Goal: Task Accomplishment & Management: Complete application form

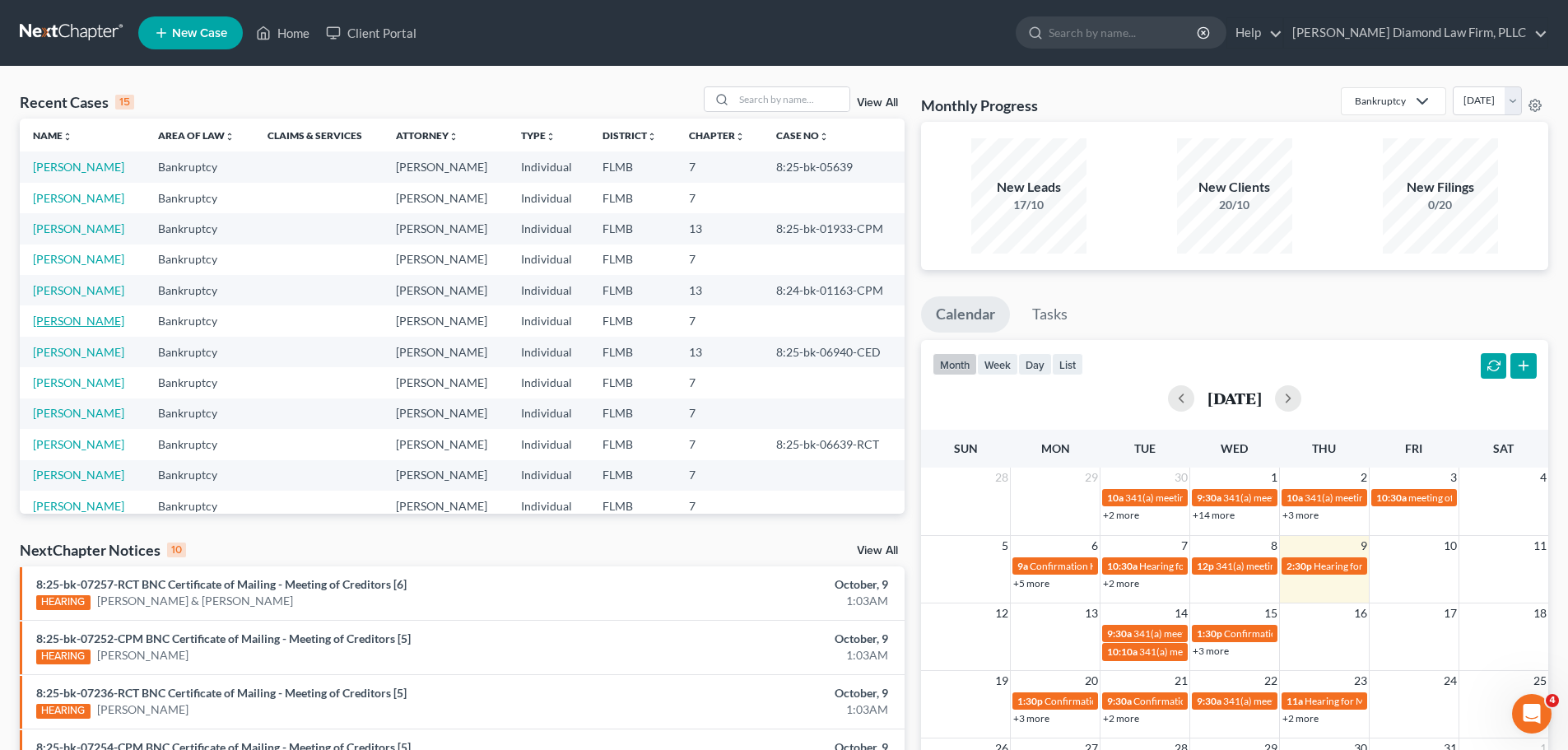
click at [73, 324] on link "[PERSON_NAME]" at bounding box center [78, 320] width 91 height 14
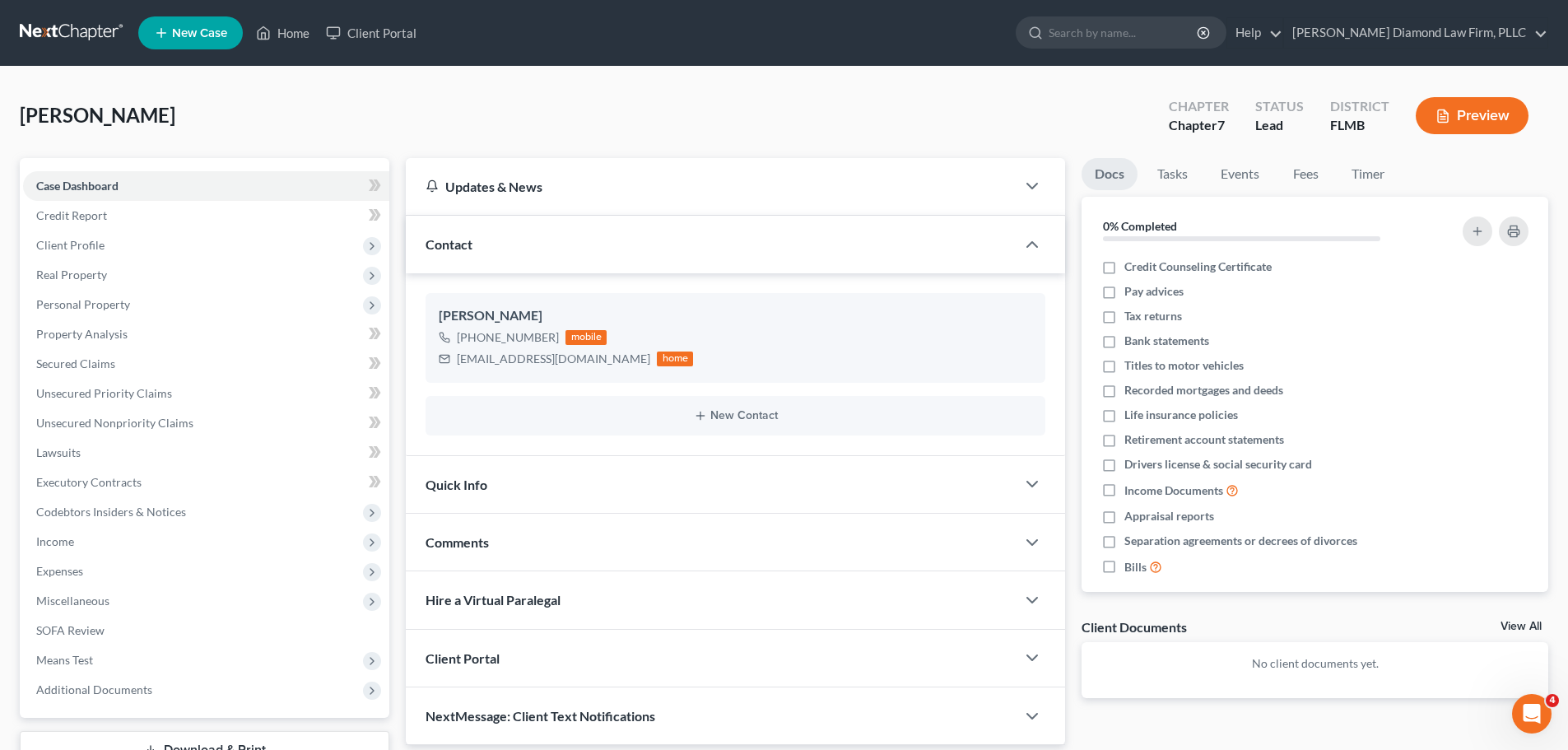
click at [64, 33] on link at bounding box center [72, 33] width 105 height 30
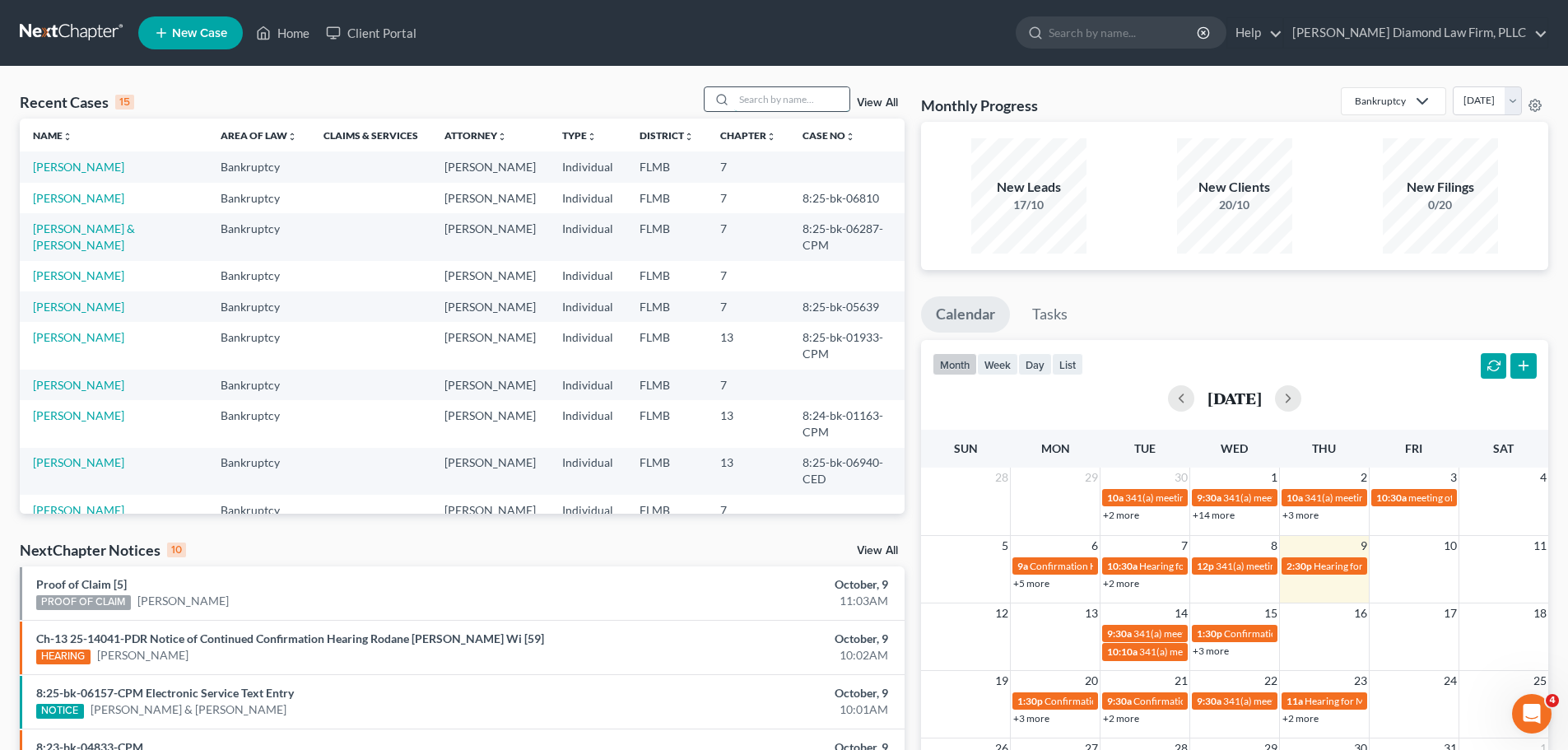
click at [777, 104] on input "search" at bounding box center [792, 99] width 115 height 24
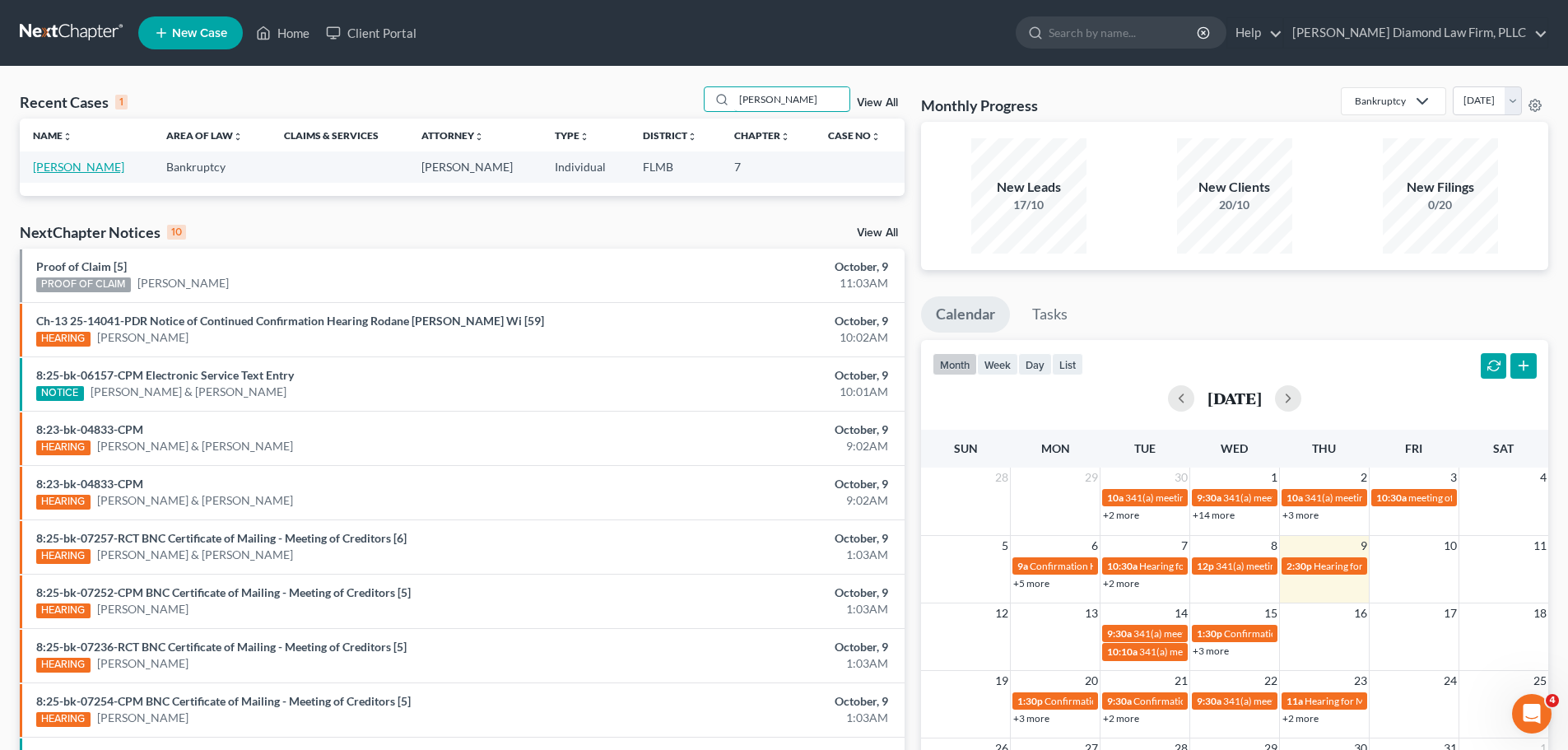
type input "henderson"
click at [96, 174] on link "[PERSON_NAME]" at bounding box center [78, 166] width 91 height 14
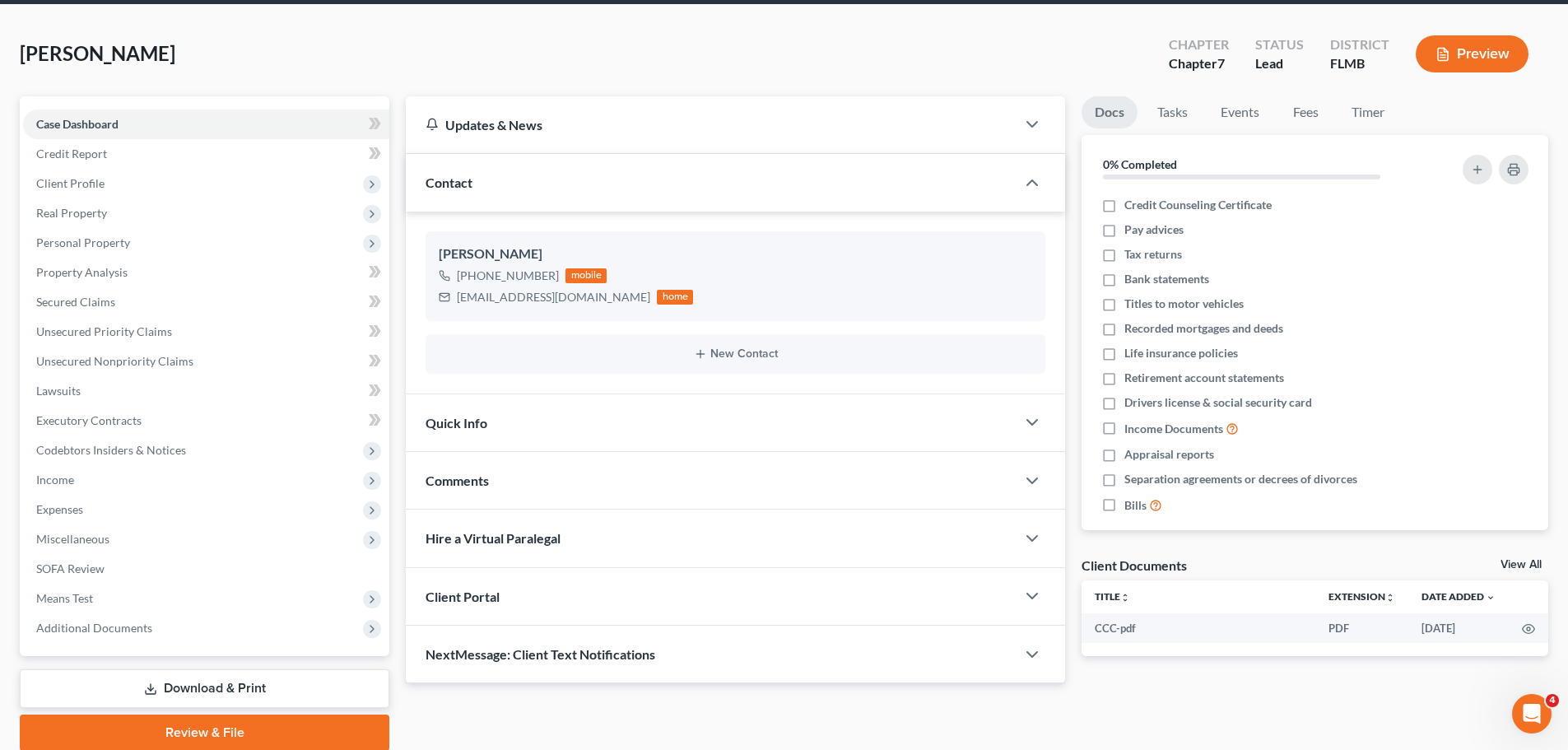
scroll to position [125, 0]
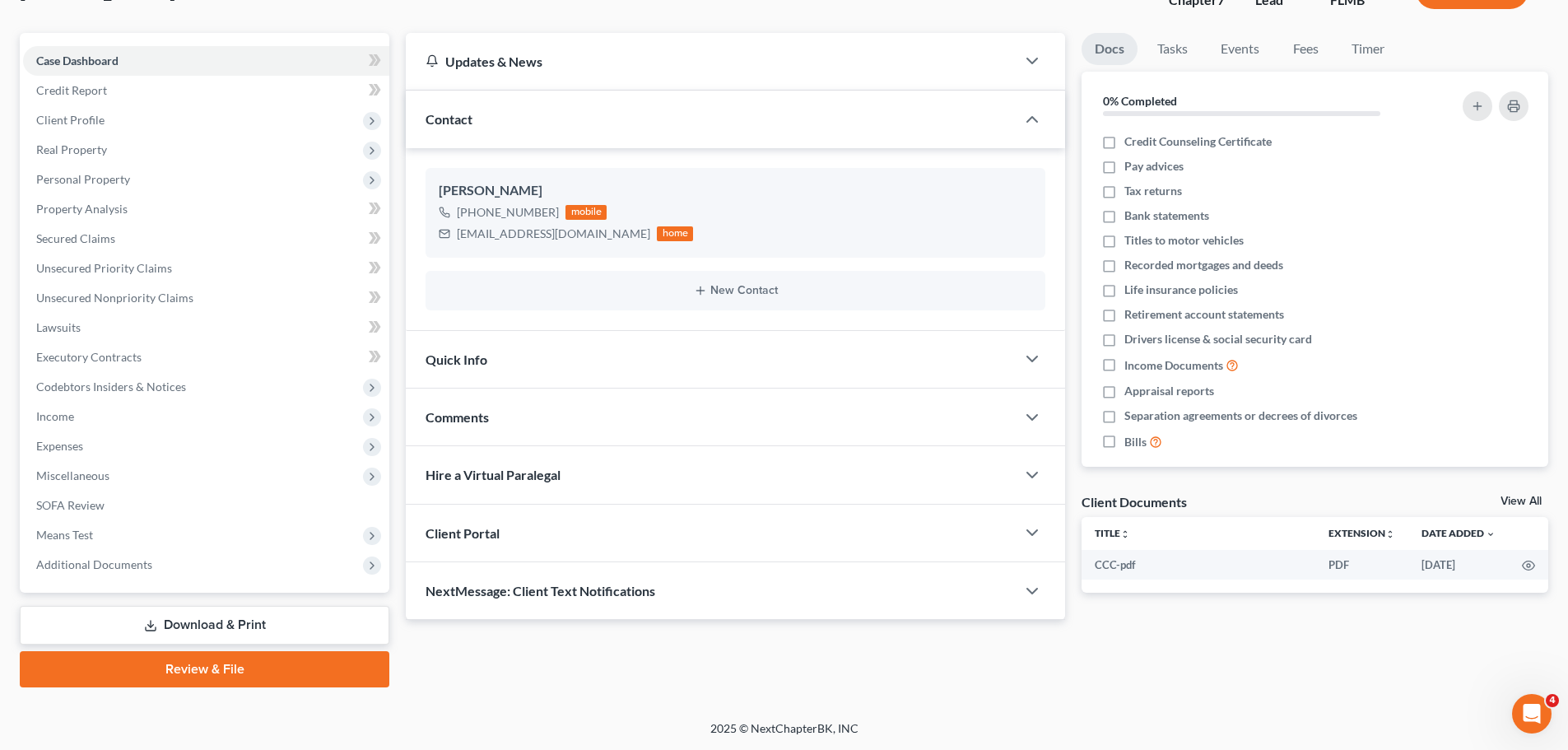
click at [563, 581] on div "NextMessage: Client Text Notifications" at bounding box center [711, 590] width 610 height 57
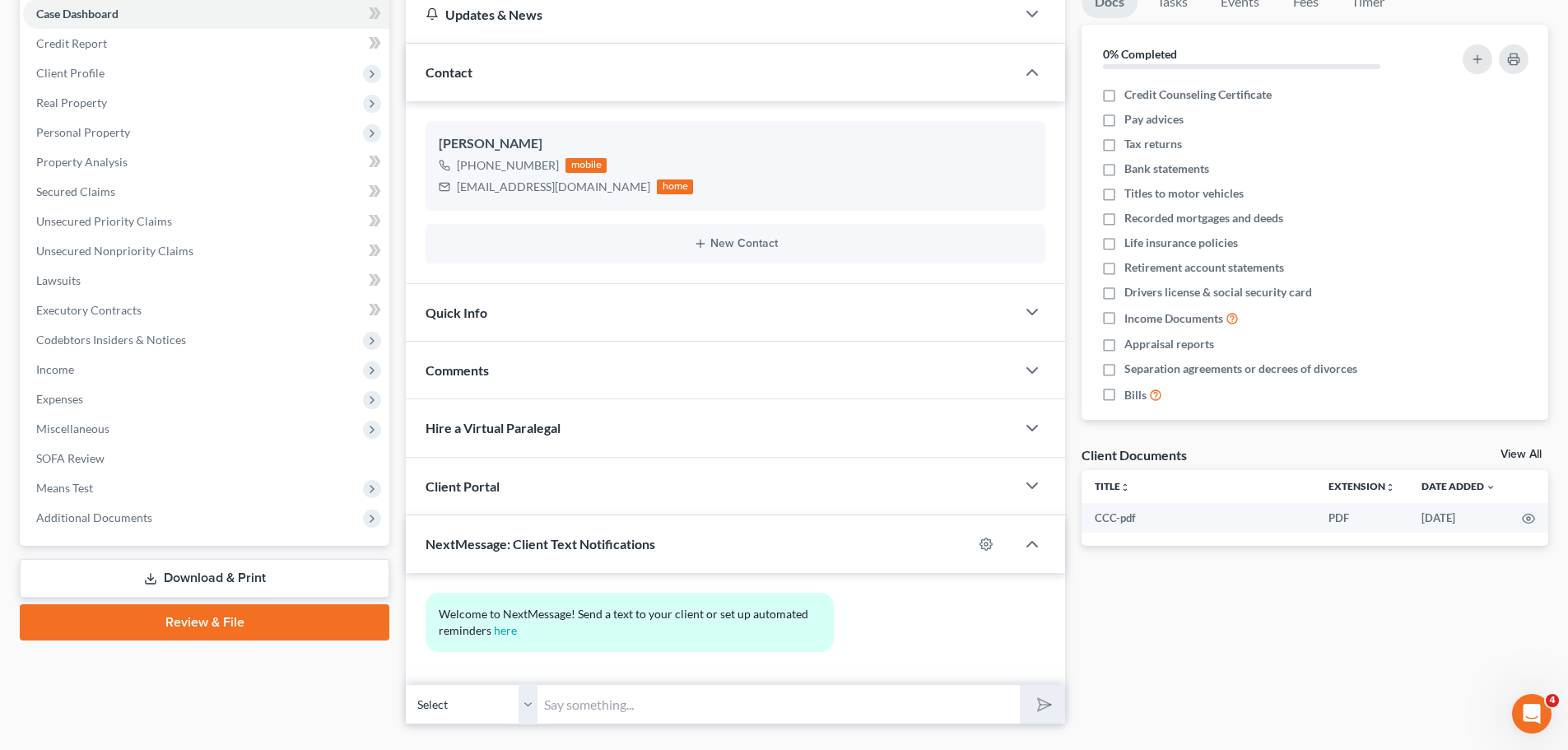
scroll to position [209, 0]
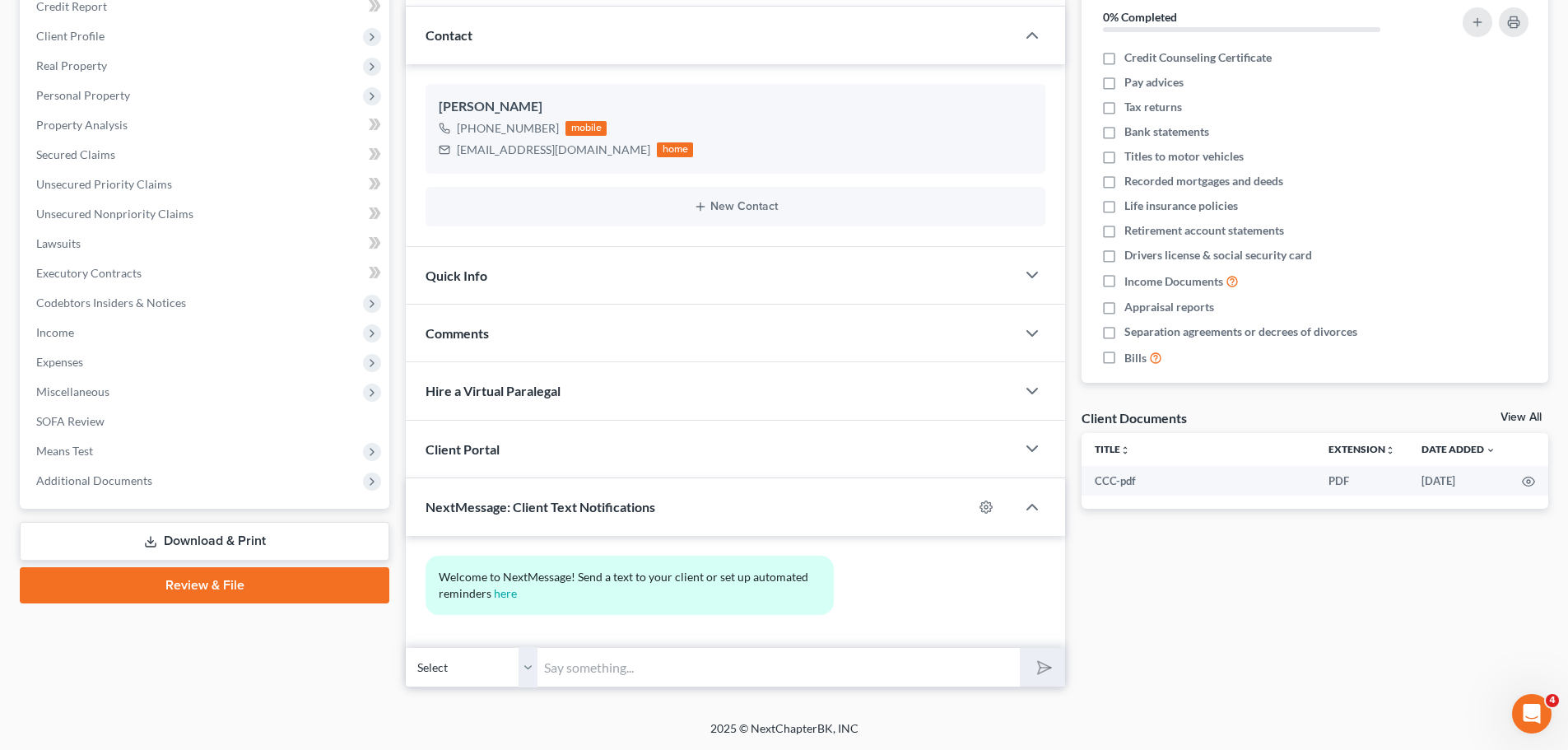
click at [635, 677] on input "text" at bounding box center [779, 667] width 483 height 40
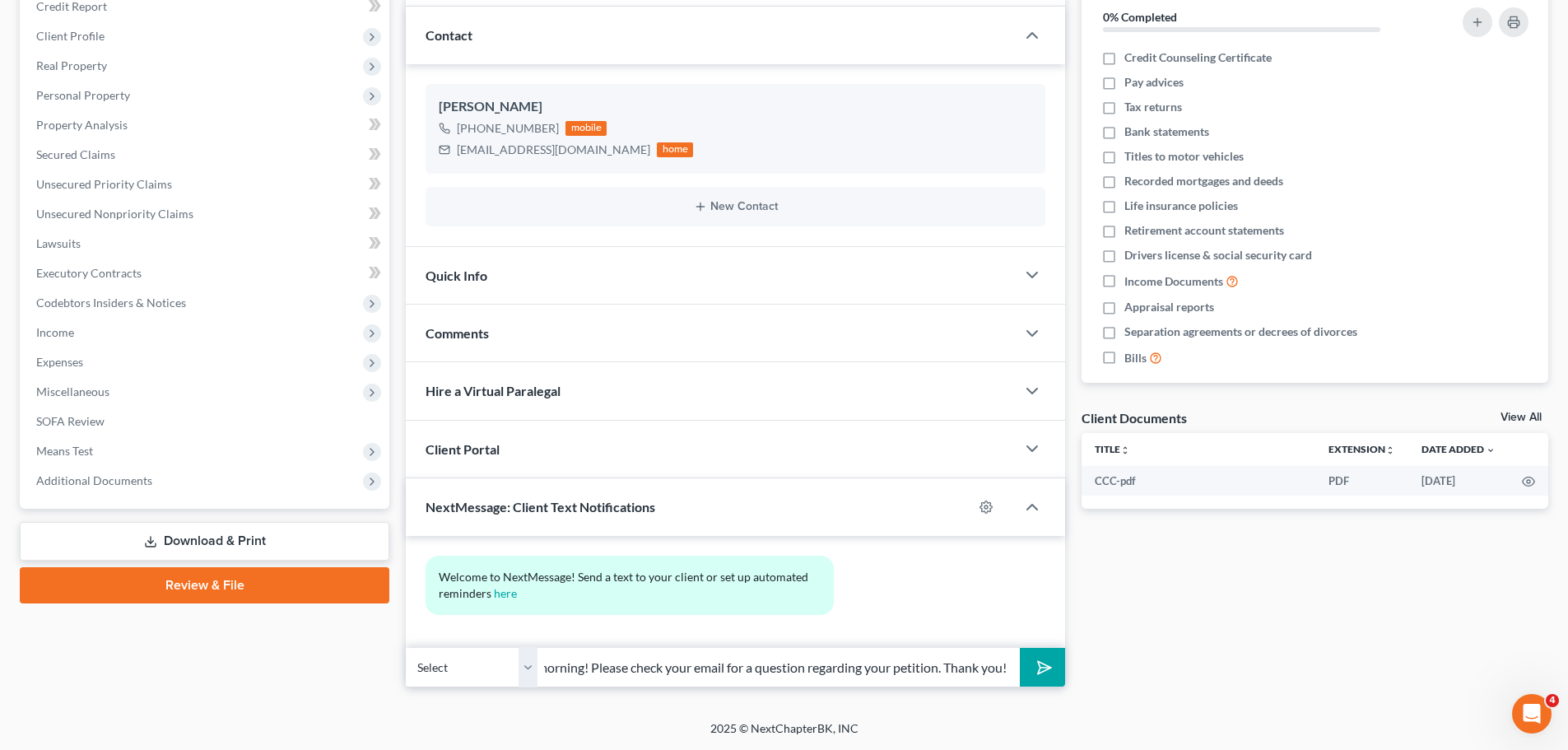
scroll to position [0, 100]
type input "ZD Law: Good morning! Please check your email for a question regarding your pet…"
click at [1051, 683] on button "submit" at bounding box center [1043, 667] width 45 height 39
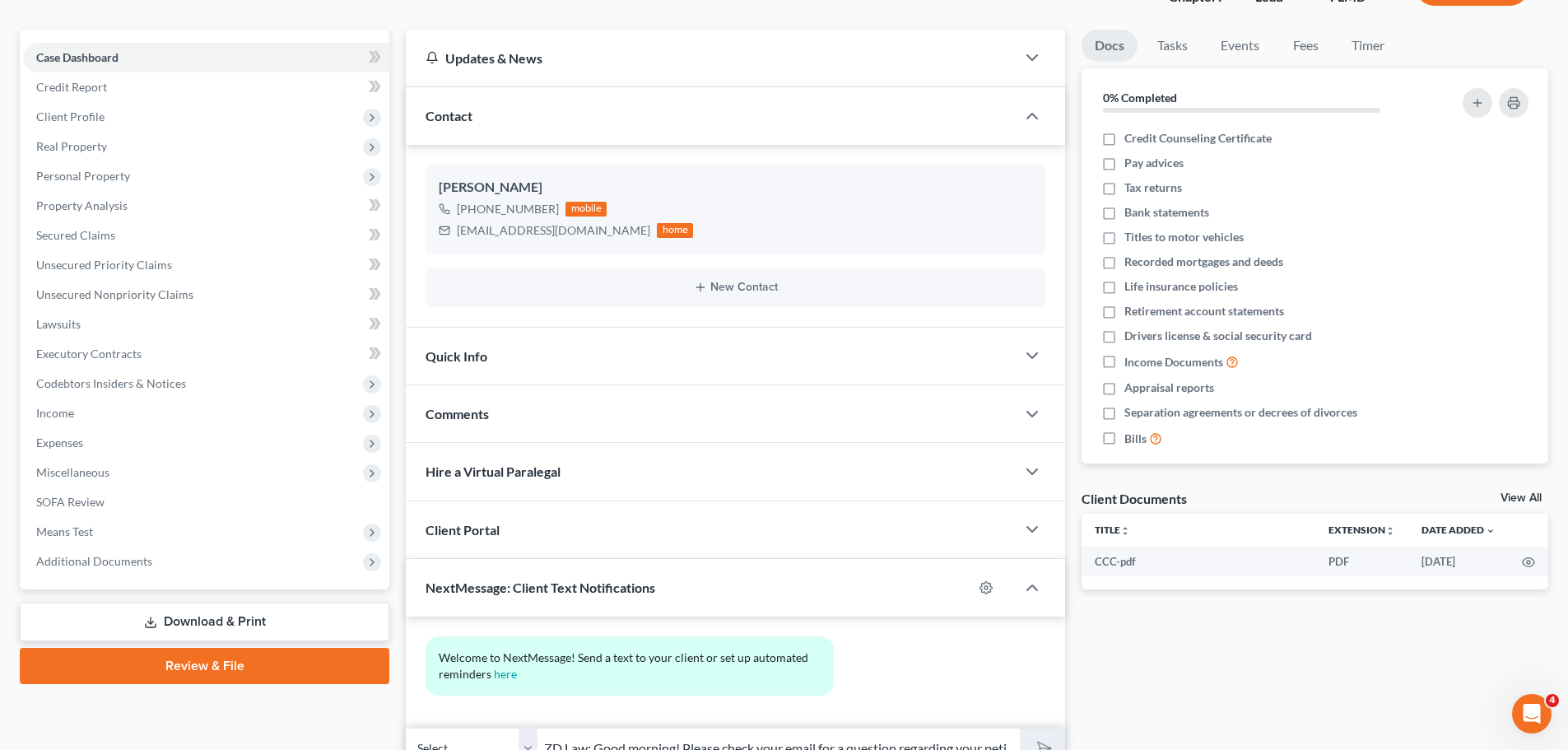
scroll to position [0, 0]
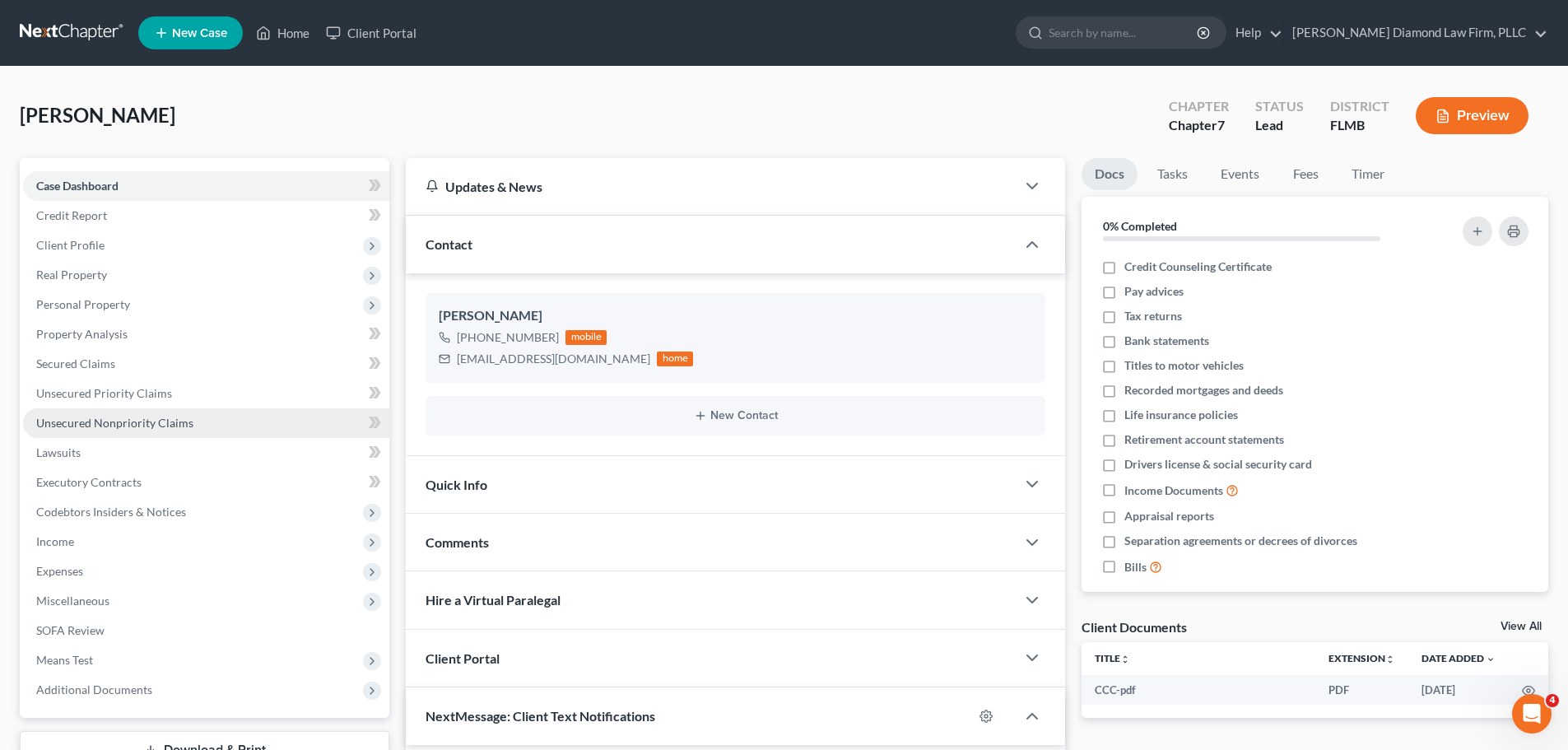
click at [127, 420] on span "Unsecured Nonpriority Claims" at bounding box center [114, 422] width 157 height 14
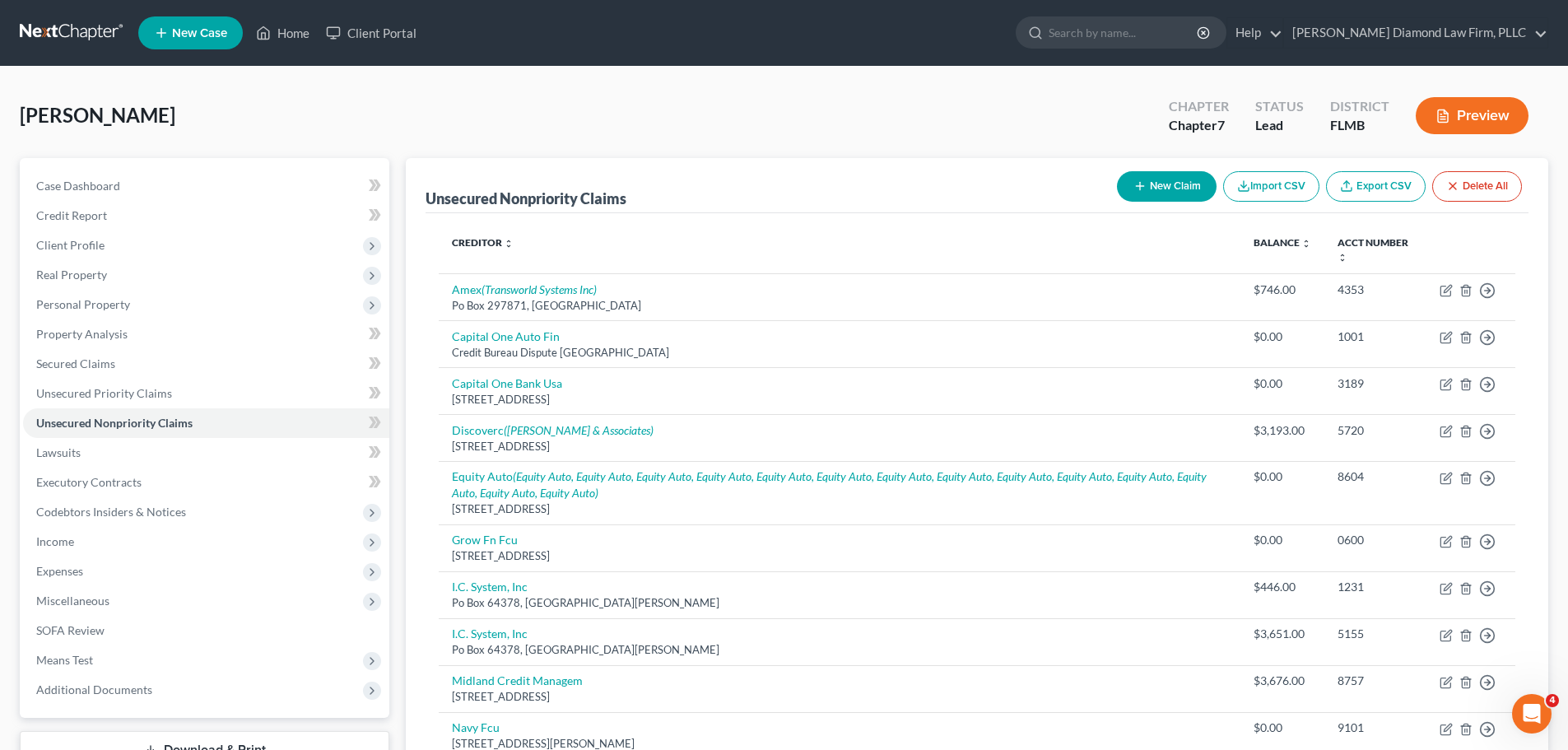
click at [1163, 177] on button "New Claim" at bounding box center [1166, 186] width 100 height 30
select select "0"
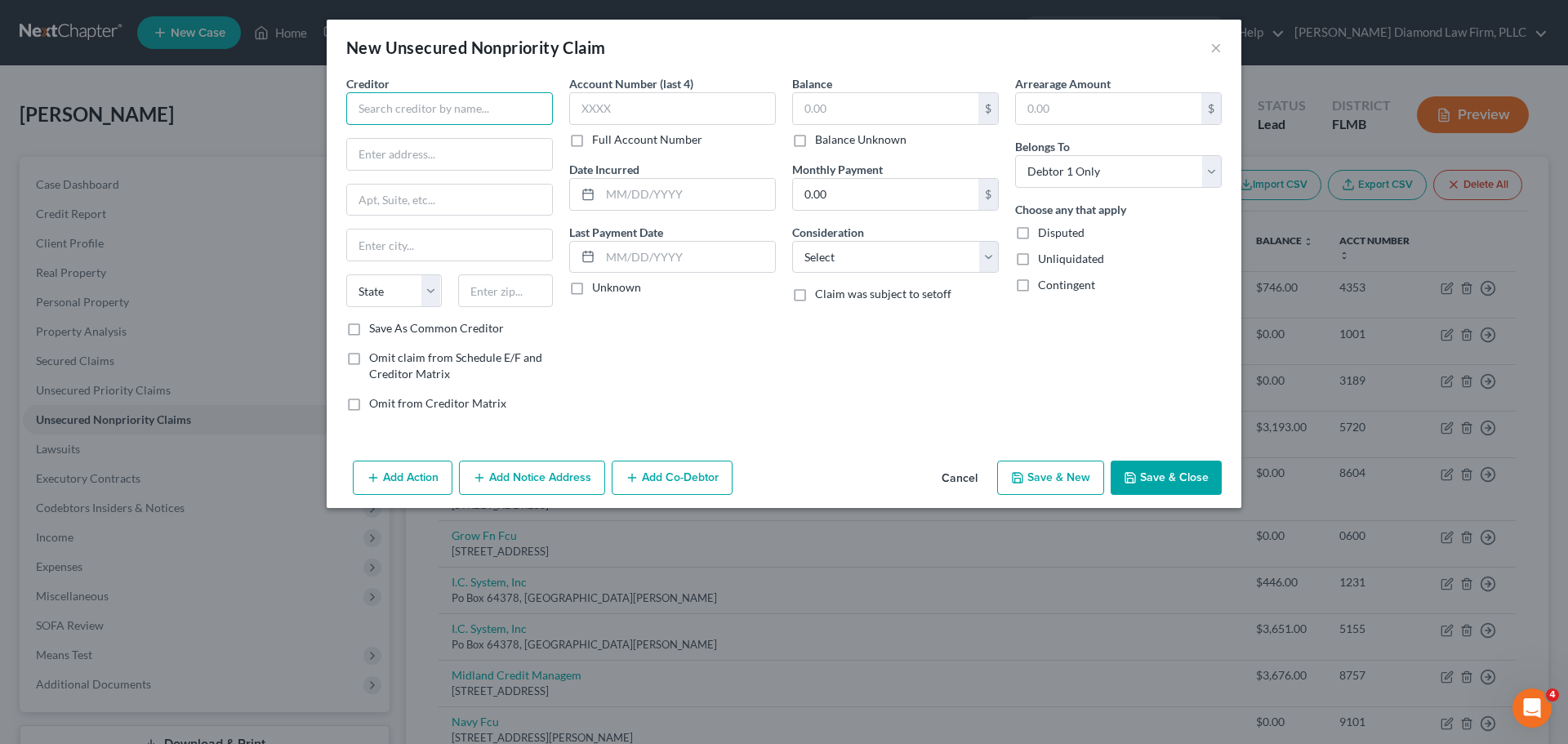
click at [361, 117] on input "text" at bounding box center [449, 109] width 207 height 33
click at [439, 109] on input "Alleviate Tax Releif" at bounding box center [449, 109] width 207 height 33
type input "Alleviate Tax Relief"
click at [406, 158] on input "text" at bounding box center [449, 154] width 205 height 31
paste input "2600 Michelson Dr"
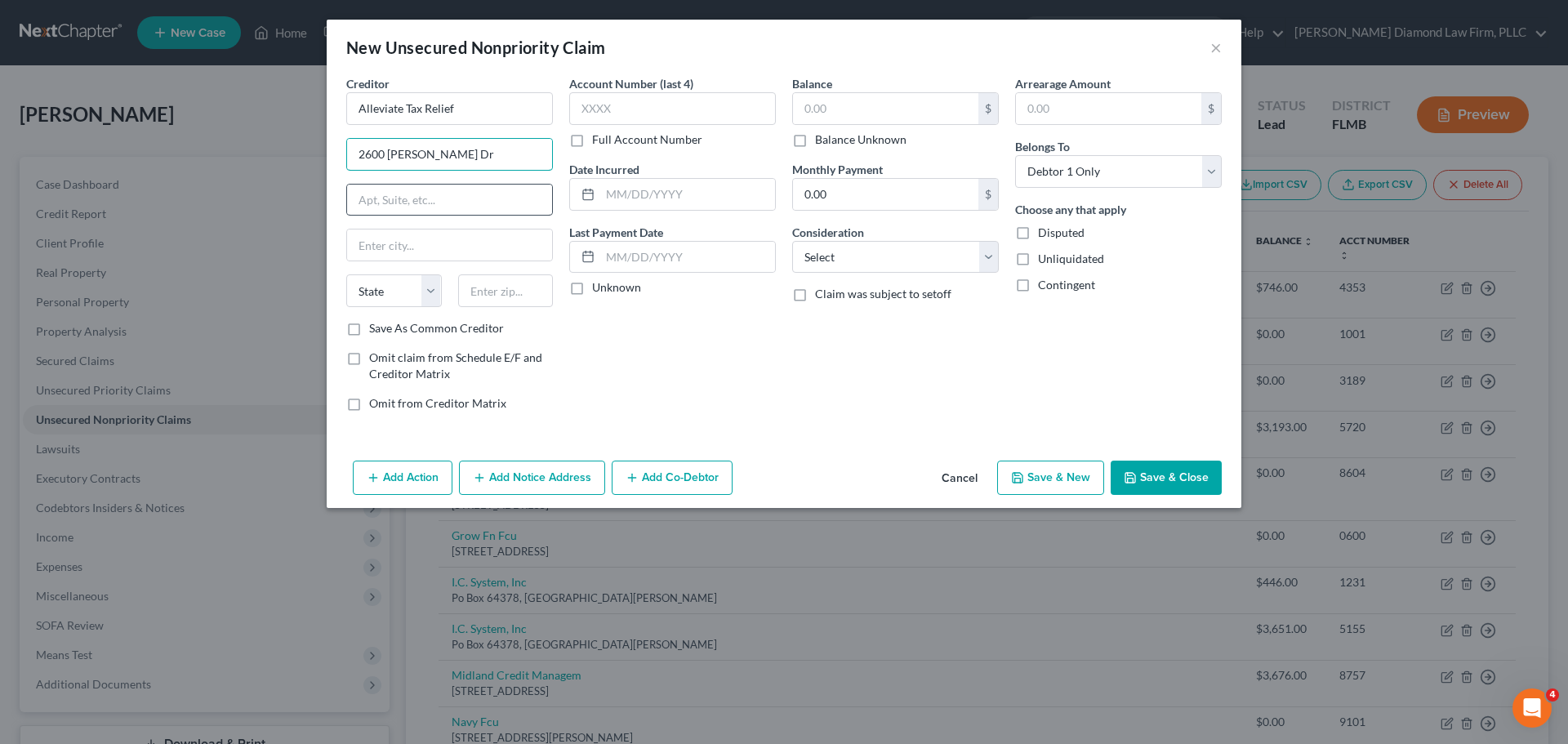
type input "2600 Michelson Dr"
click at [495, 206] on input "text" at bounding box center [449, 200] width 205 height 31
type input "#1500"
type input "Irvine"
select select "4"
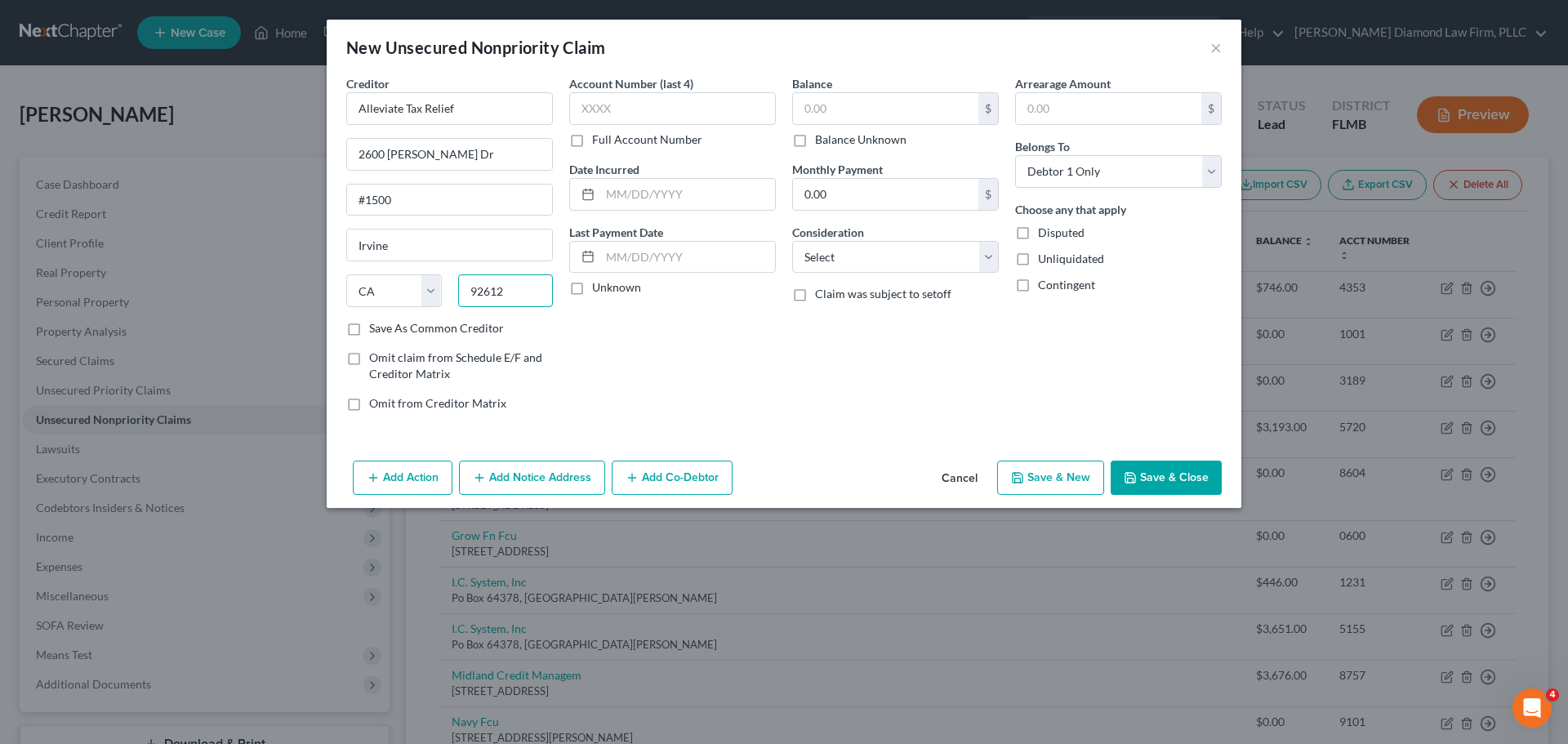
type input "92612"
click at [864, 147] on label "Balance Unknown" at bounding box center [861, 140] width 92 height 16
click at [833, 142] on input "Balance Unknown" at bounding box center [827, 136] width 11 height 11
checkbox input "true"
type input "0.00"
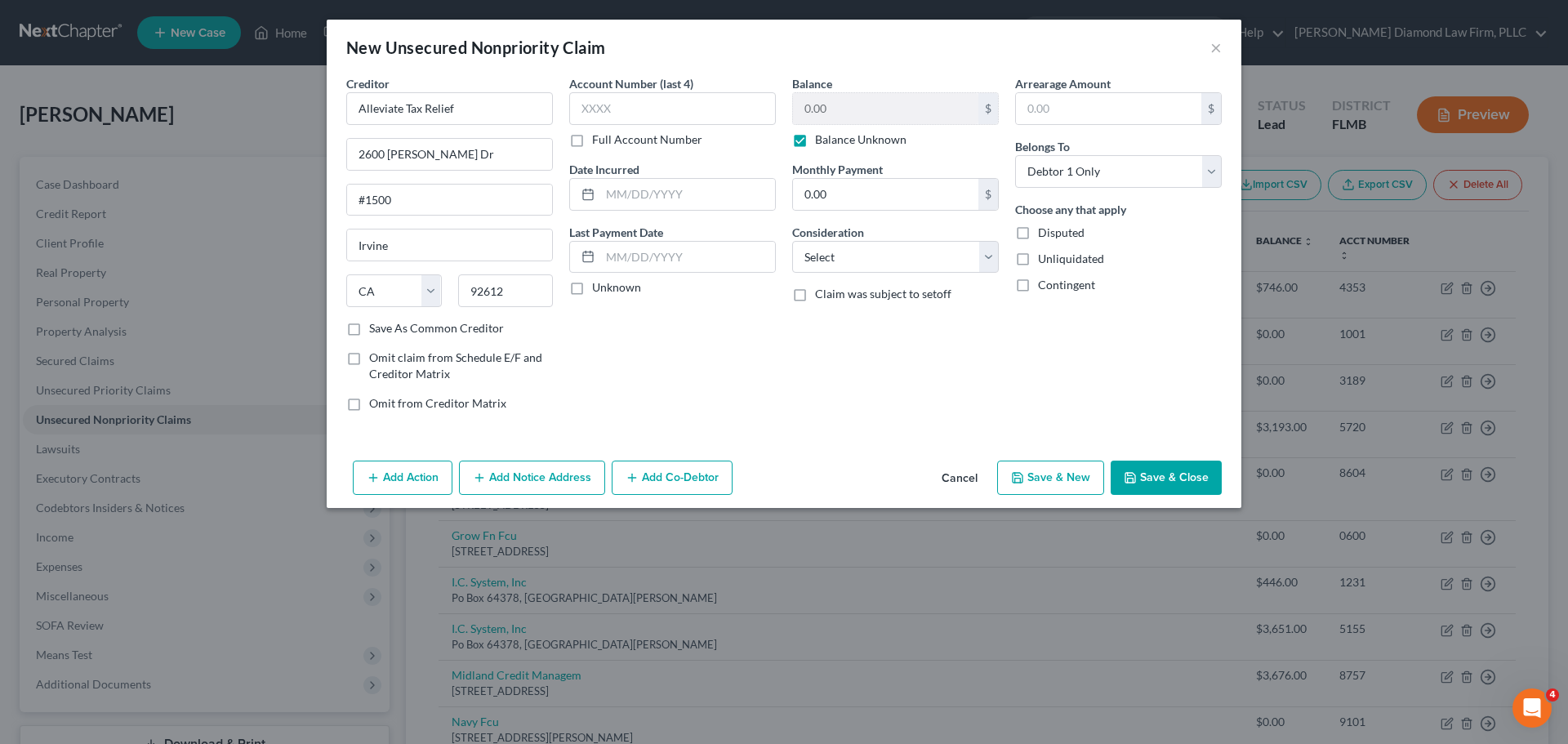
click at [1150, 465] on button "Save & Close" at bounding box center [1166, 478] width 111 height 34
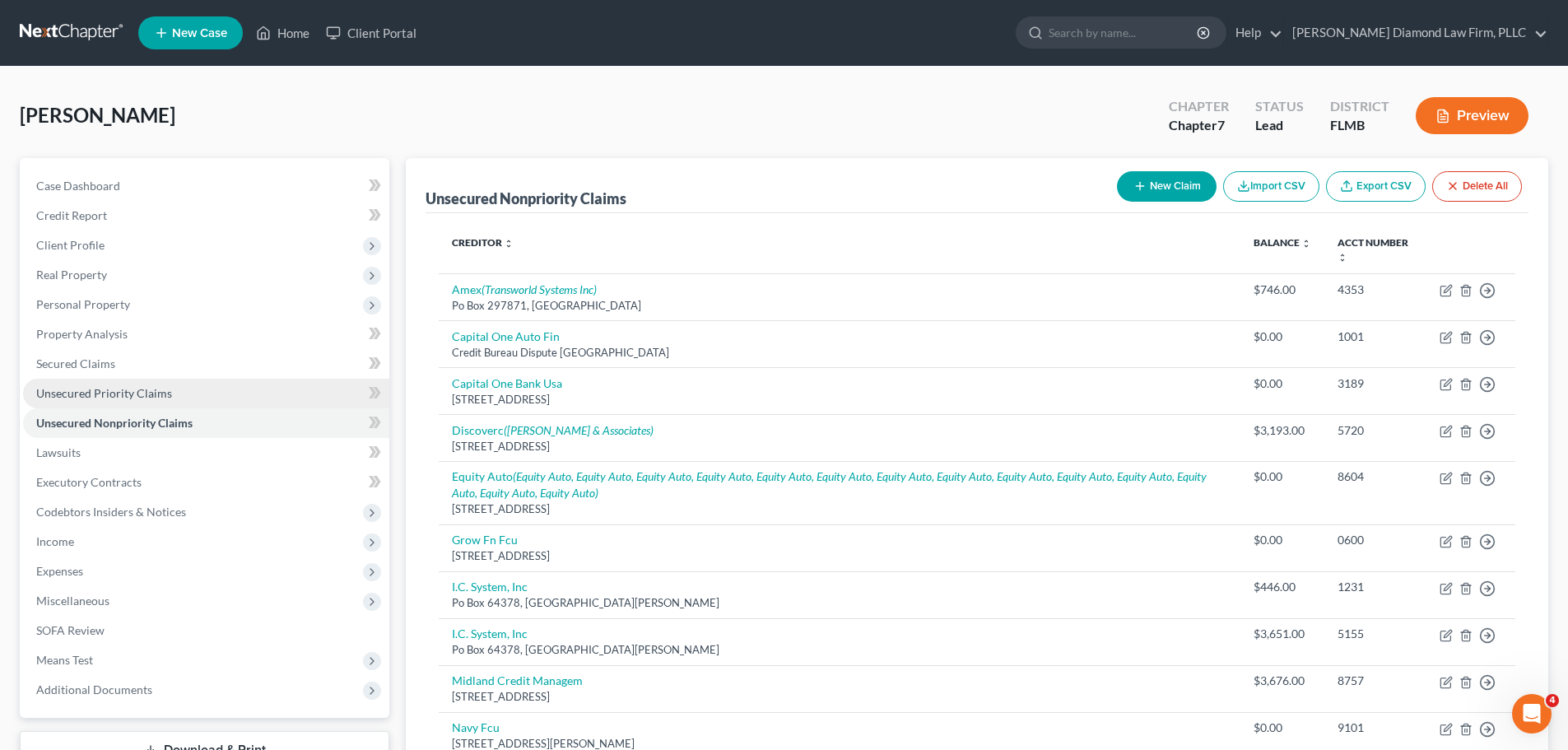
click at [175, 403] on link "Unsecured Priority Claims" at bounding box center [206, 394] width 366 height 30
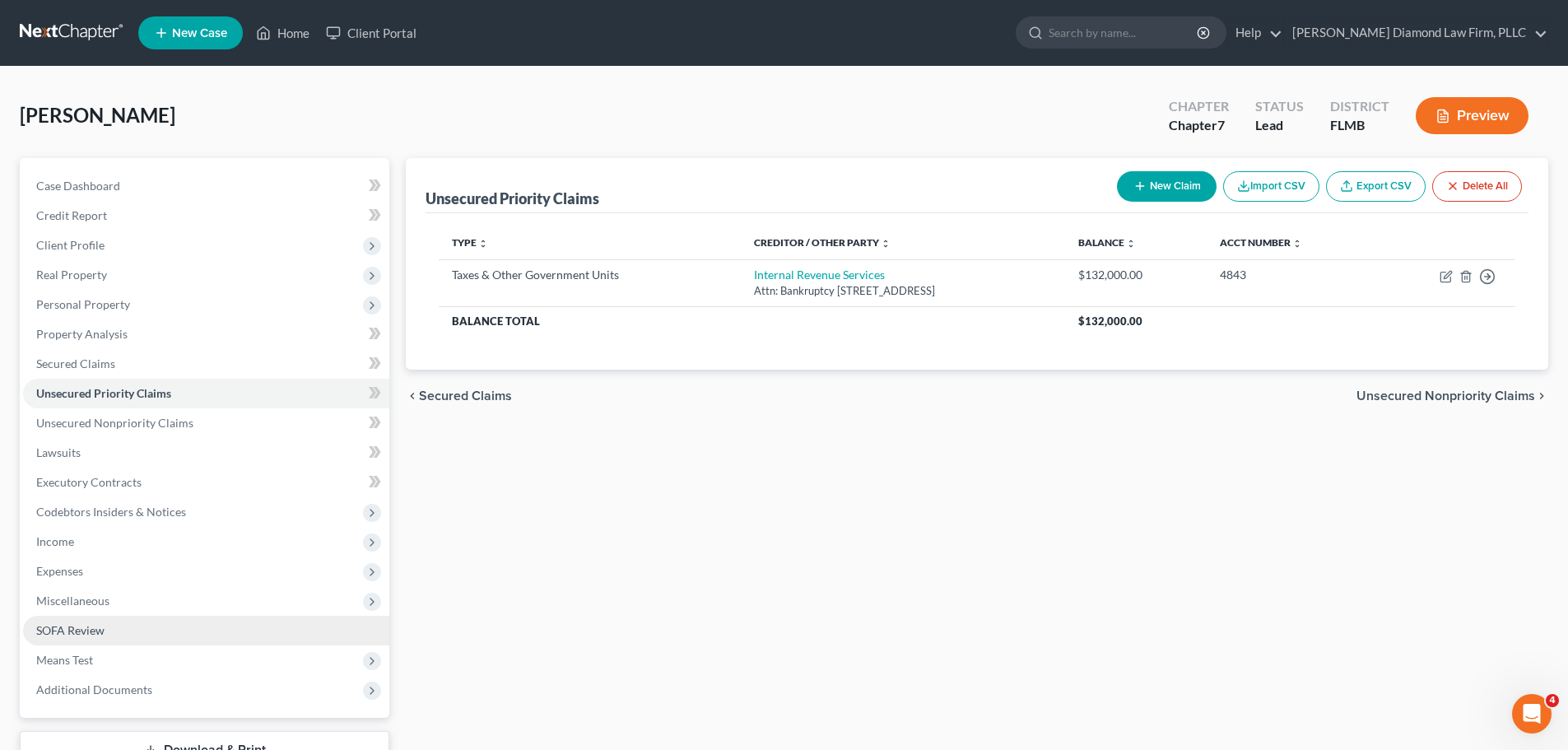
click at [122, 631] on link "SOFA Review" at bounding box center [206, 631] width 366 height 30
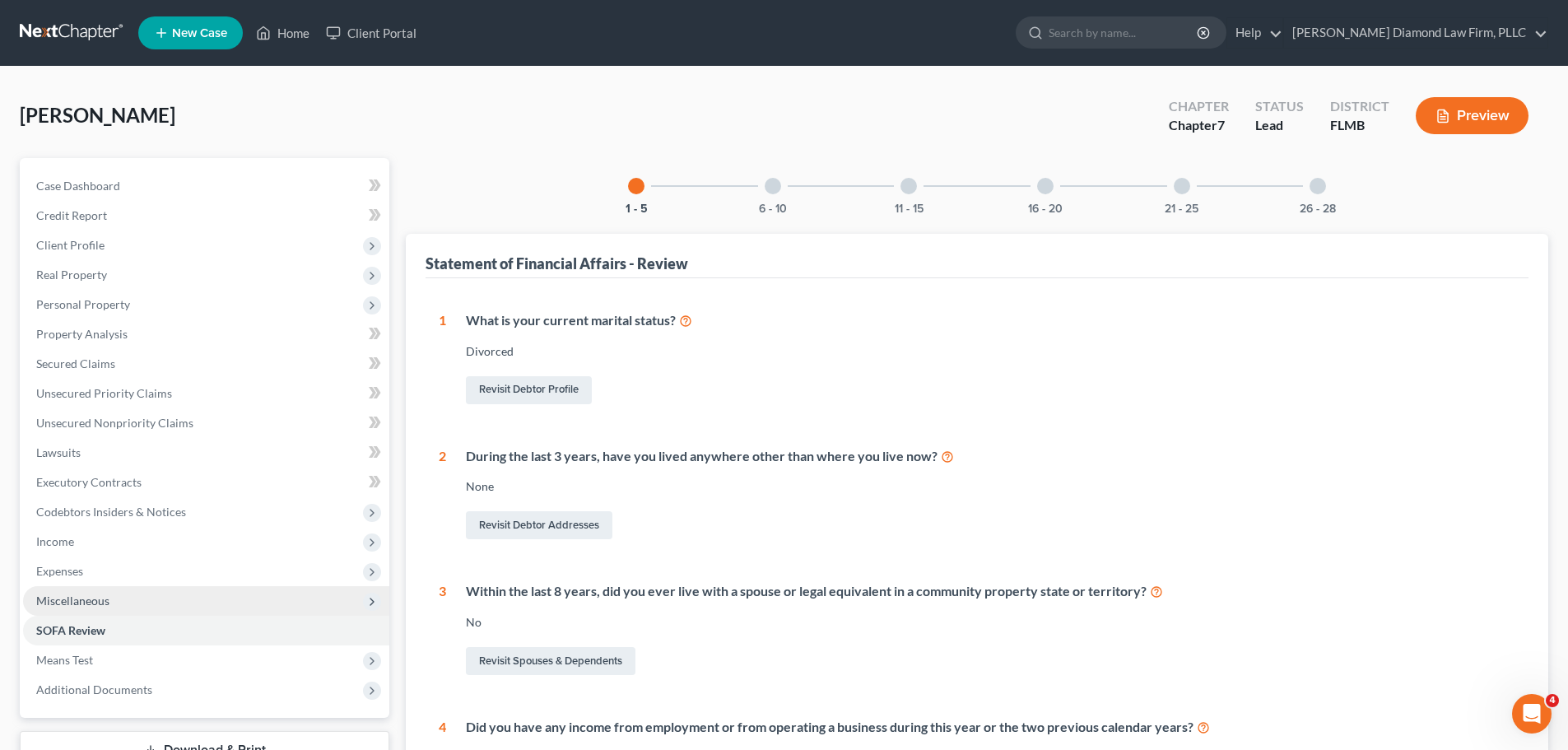
click at [125, 609] on span "Miscellaneous" at bounding box center [206, 601] width 366 height 30
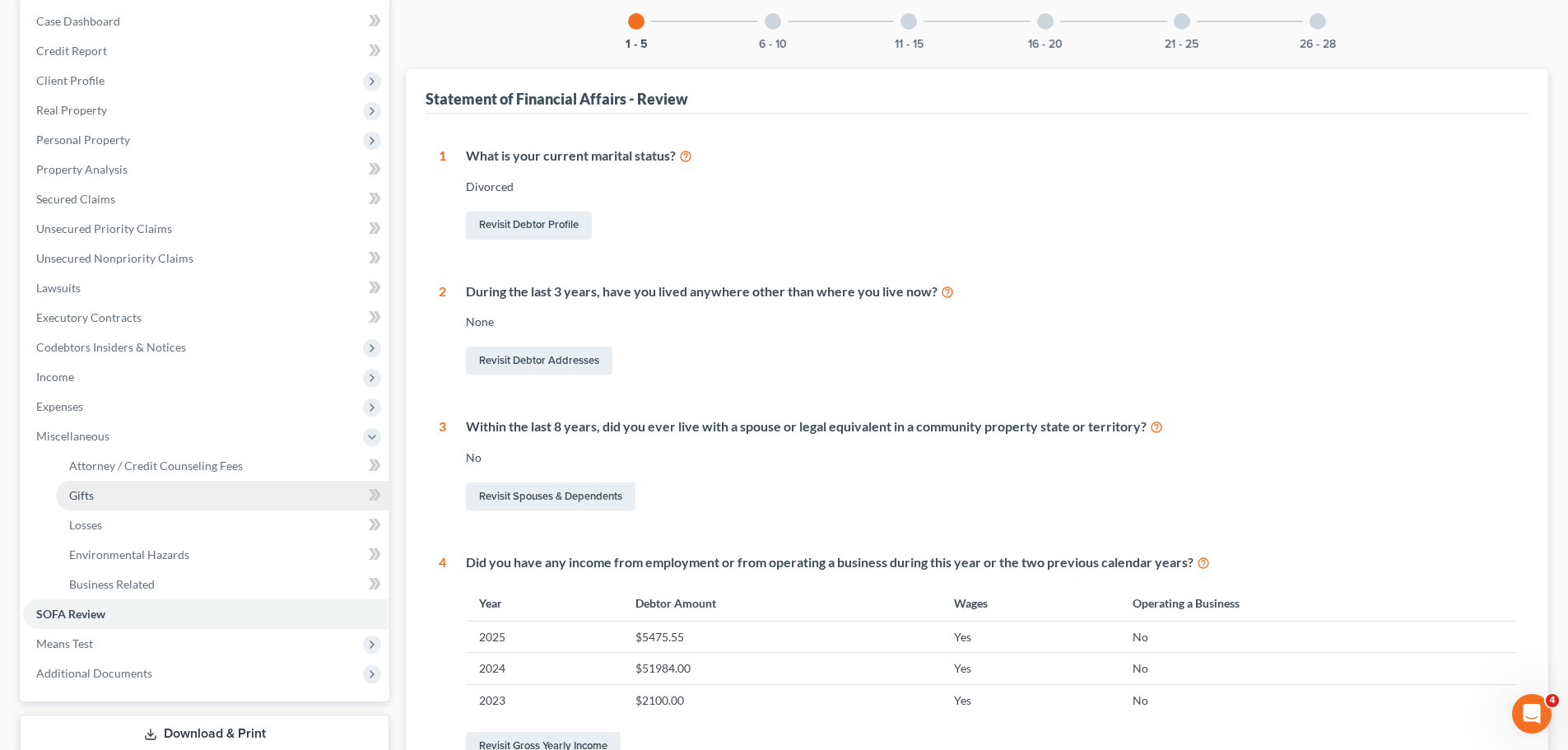
click at [113, 503] on link "Gifts" at bounding box center [222, 496] width 334 height 30
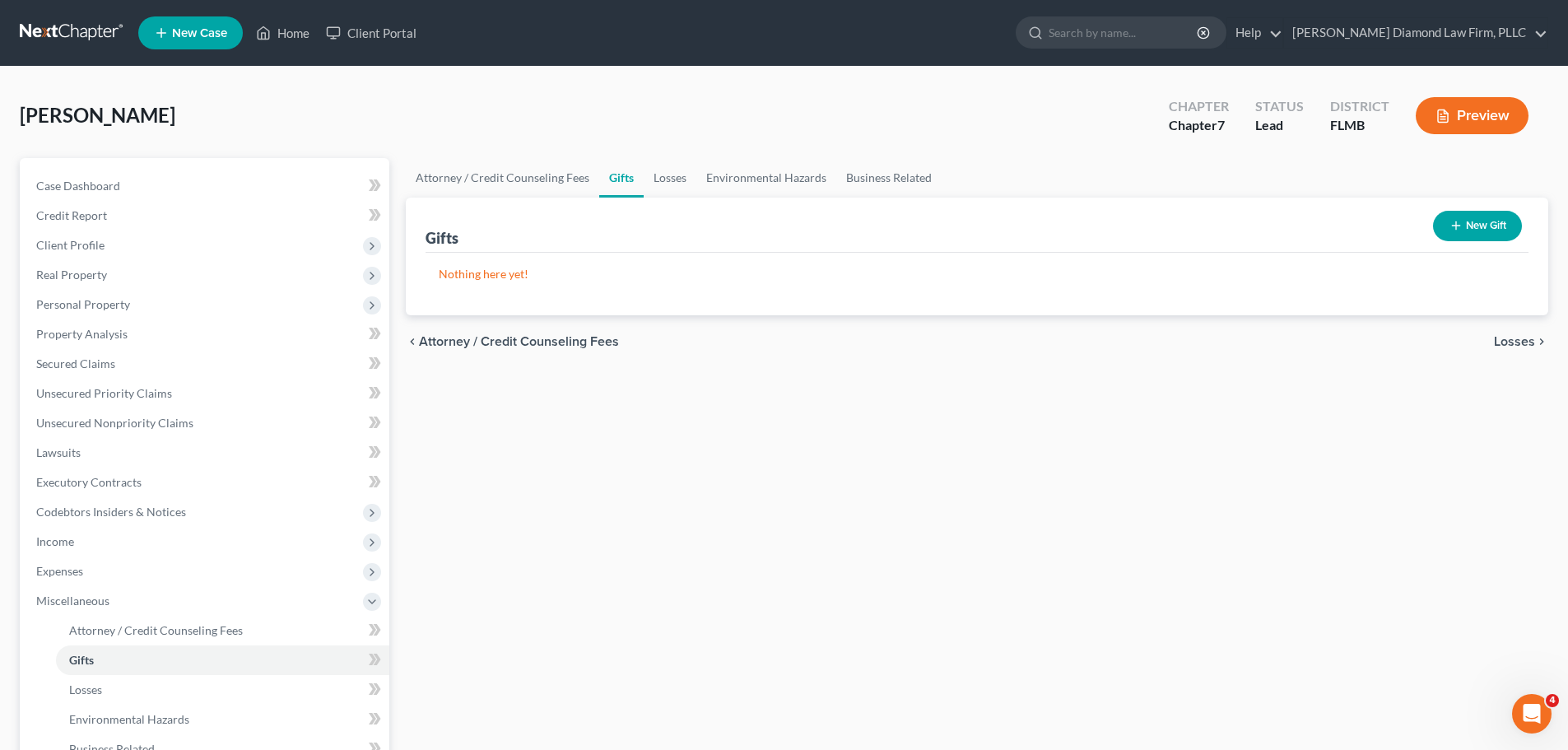
click at [1480, 239] on button "New Gift" at bounding box center [1477, 226] width 89 height 30
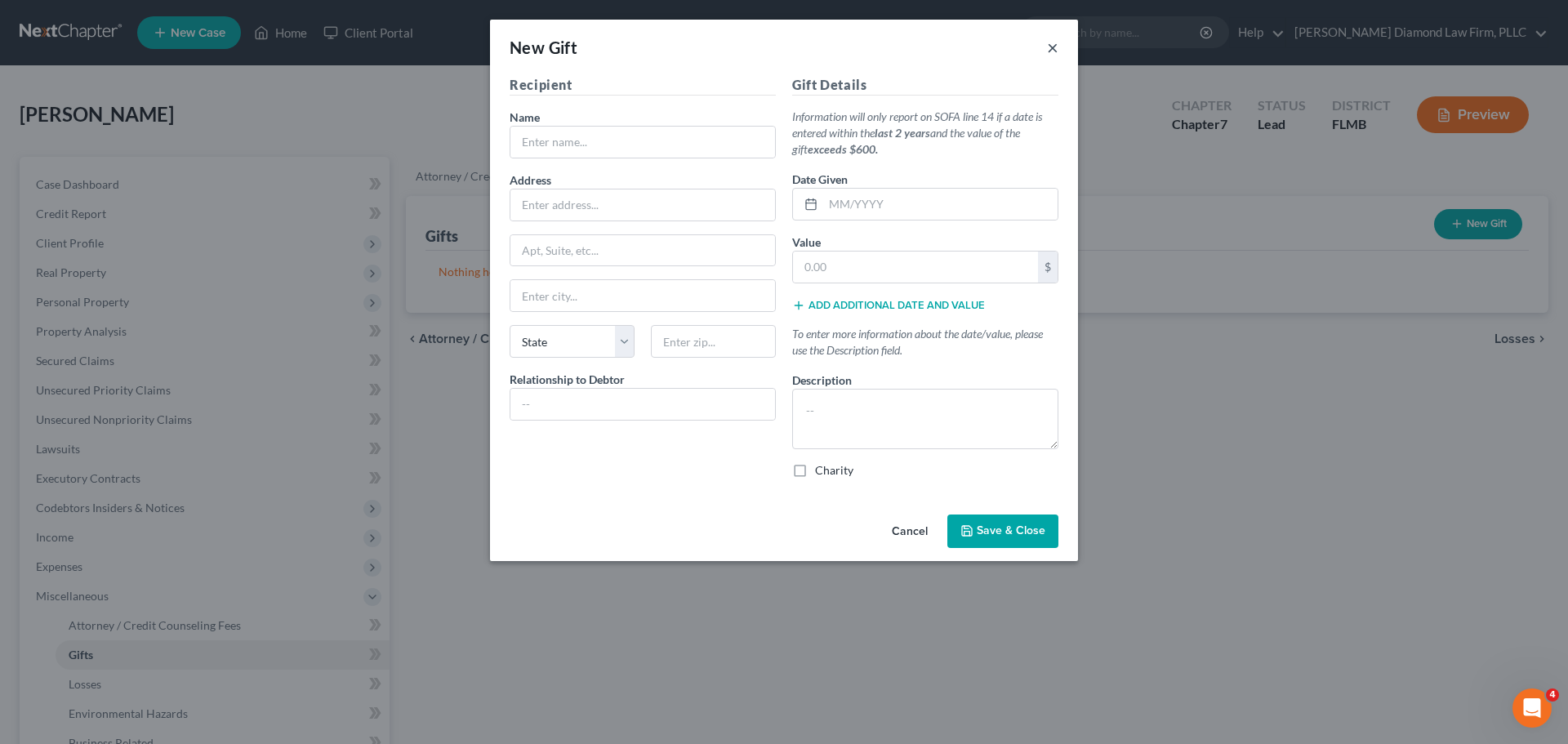
click at [1057, 41] on button "×" at bounding box center [1052, 47] width 11 height 20
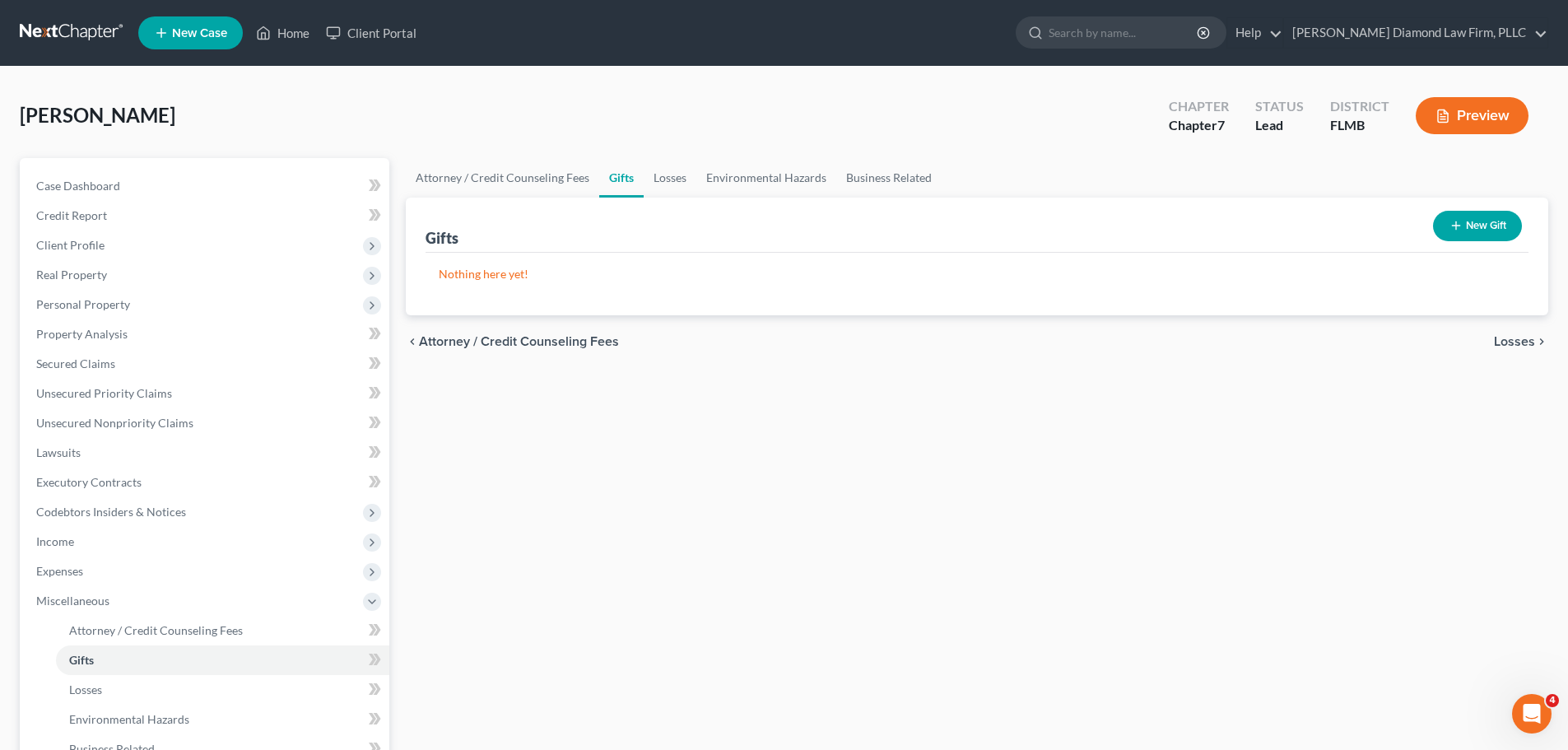
click at [49, 36] on link at bounding box center [72, 33] width 105 height 30
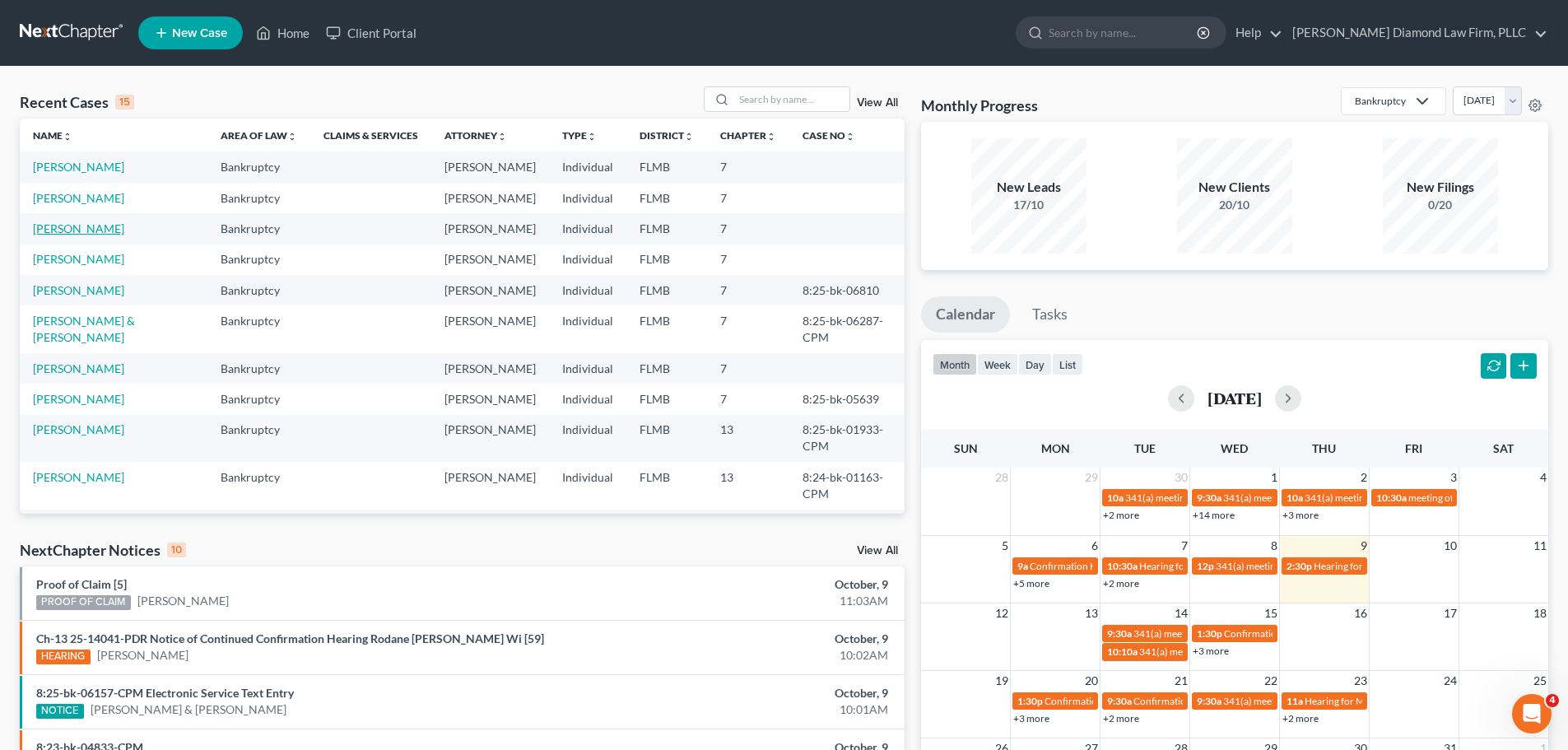
click at [91, 235] on td "[PERSON_NAME]" at bounding box center [114, 228] width 188 height 30
click at [91, 228] on link "[PERSON_NAME]" at bounding box center [78, 228] width 91 height 14
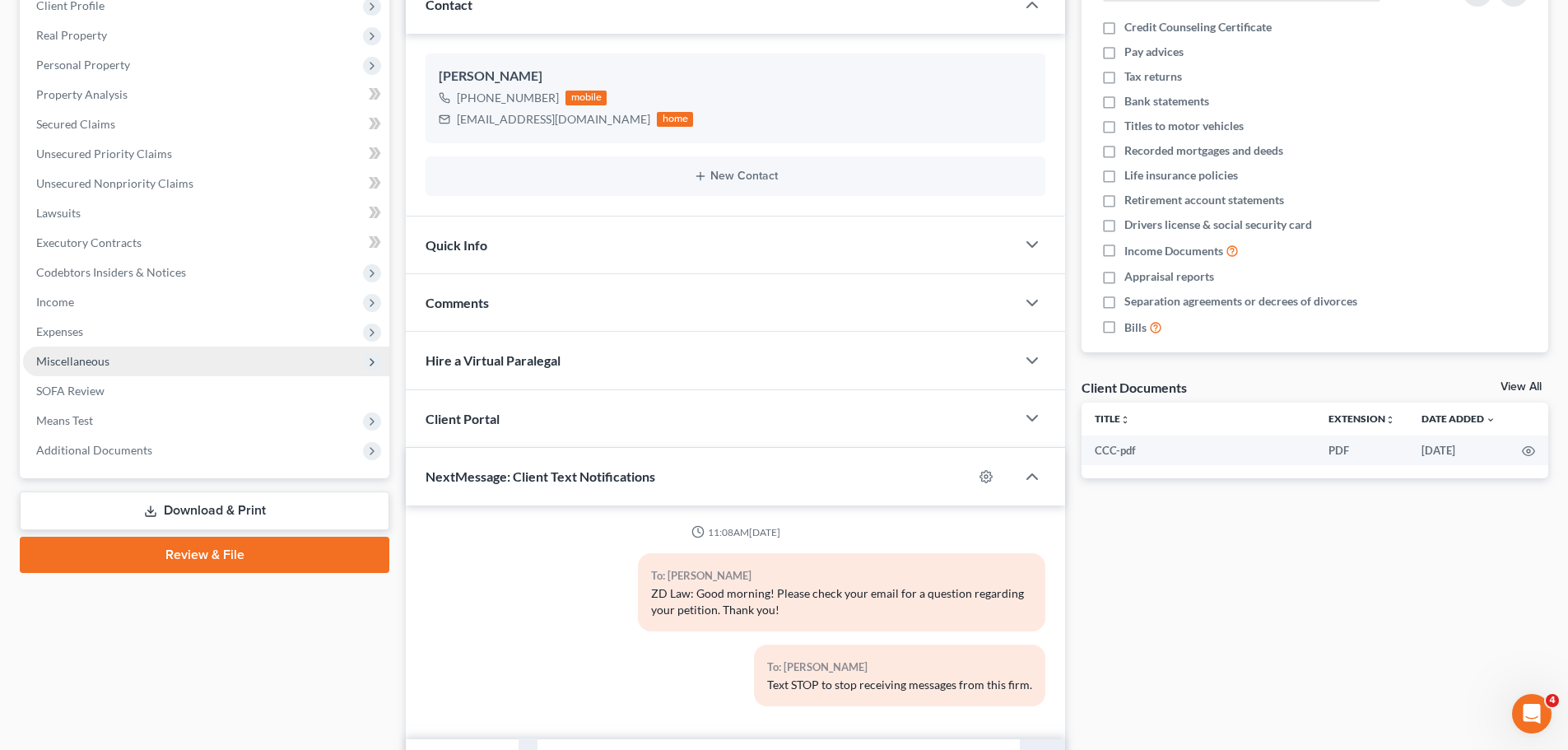
scroll to position [331, 0]
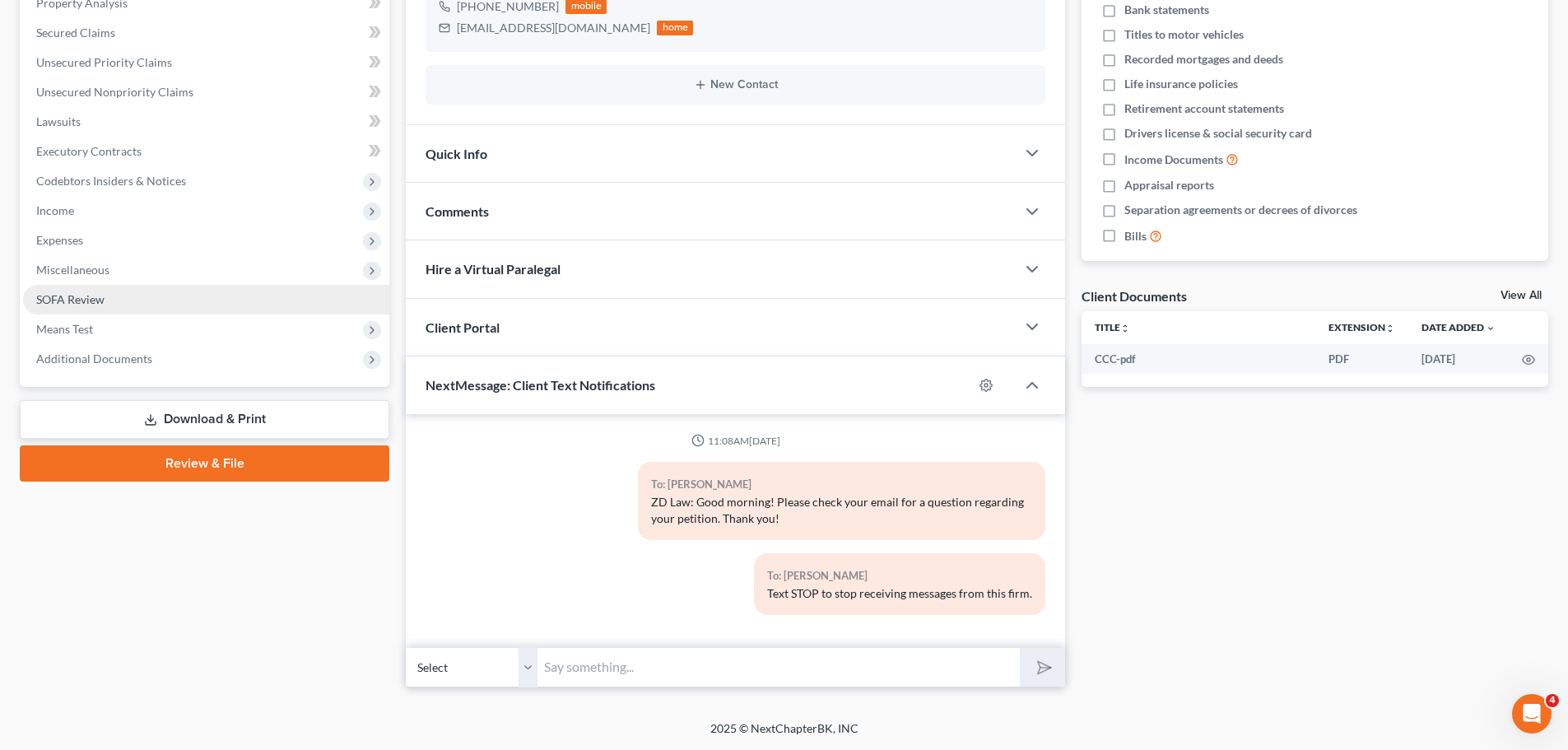
click at [86, 309] on link "SOFA Review" at bounding box center [206, 300] width 366 height 30
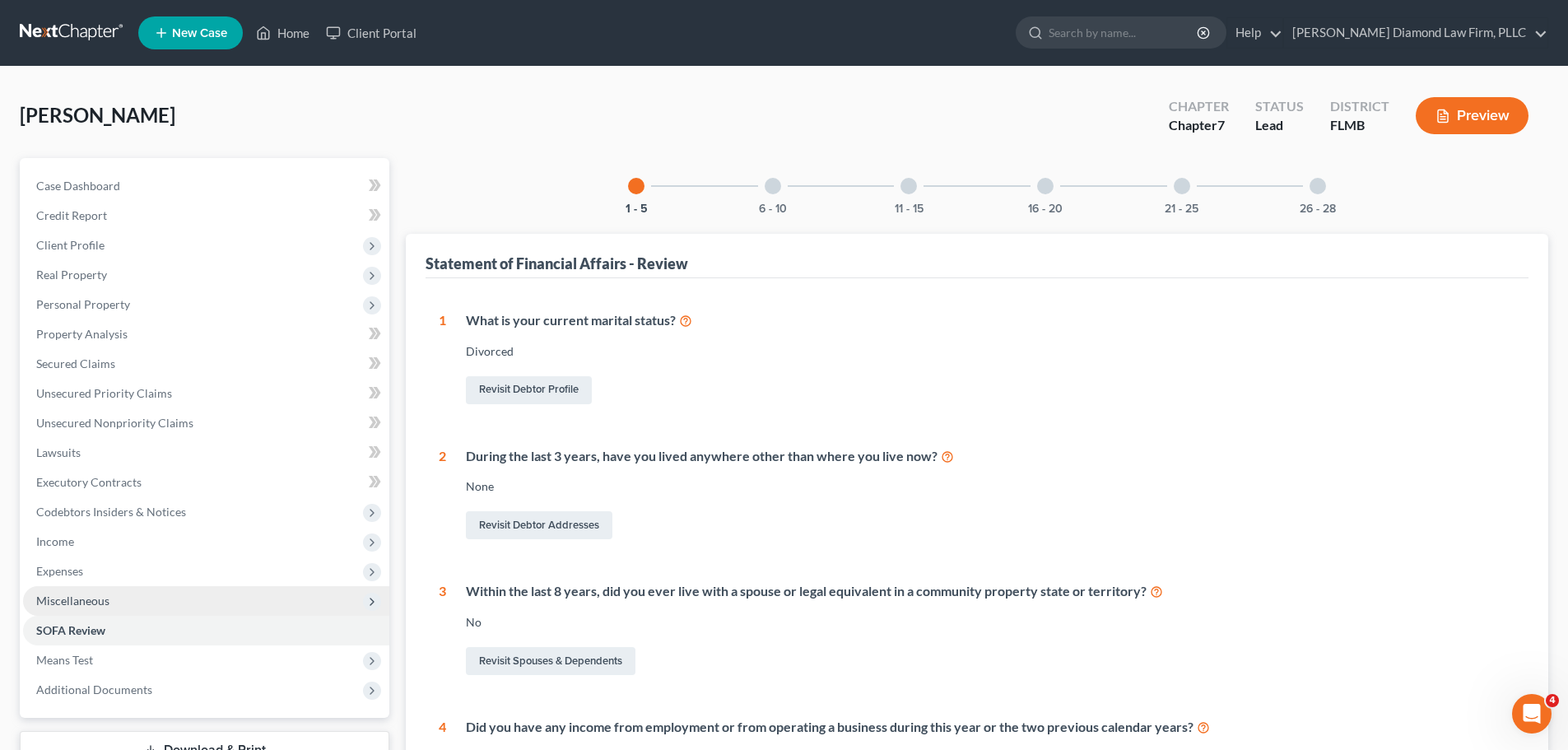
click at [38, 606] on span "Miscellaneous" at bounding box center [72, 600] width 73 height 14
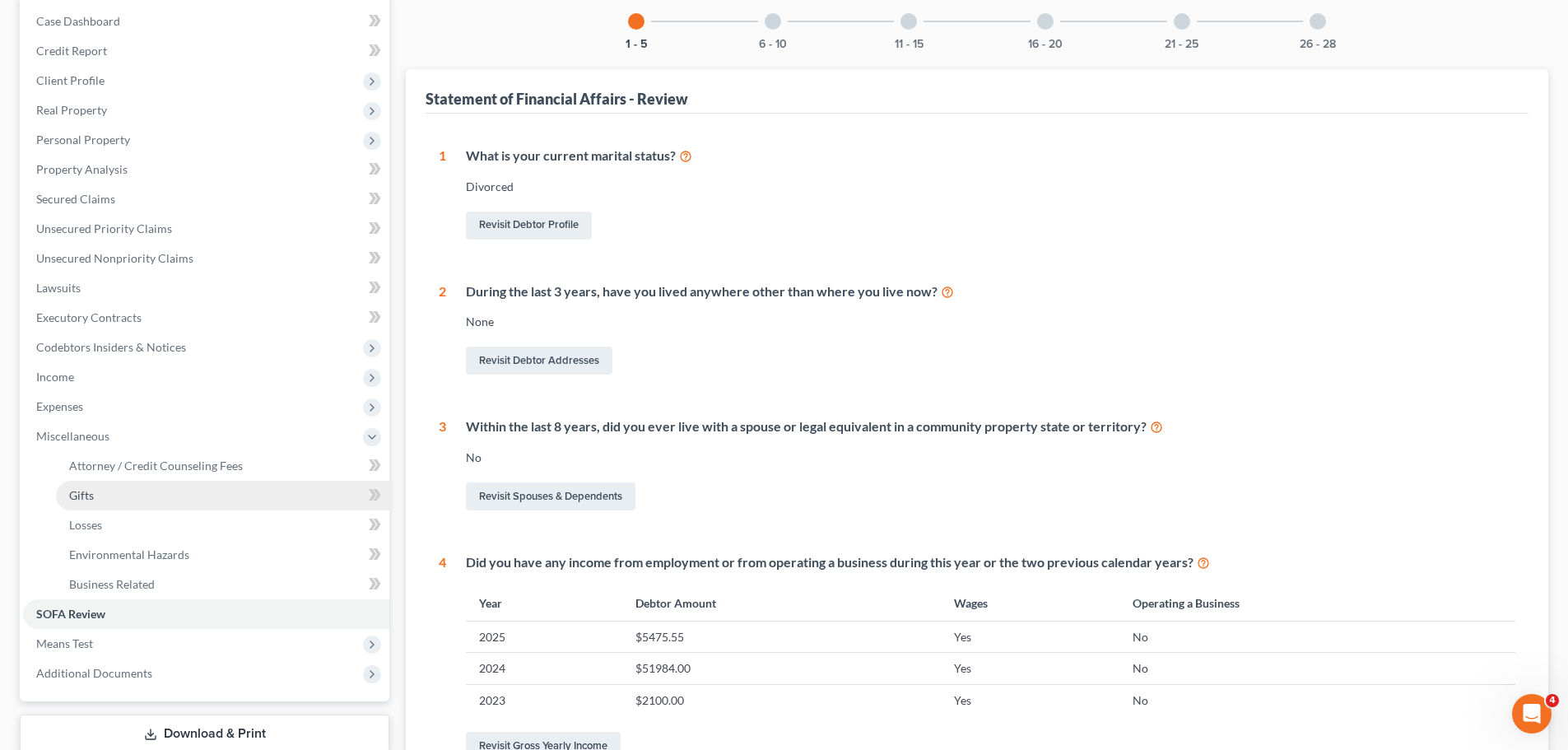
click at [103, 491] on link "Gifts" at bounding box center [222, 496] width 334 height 30
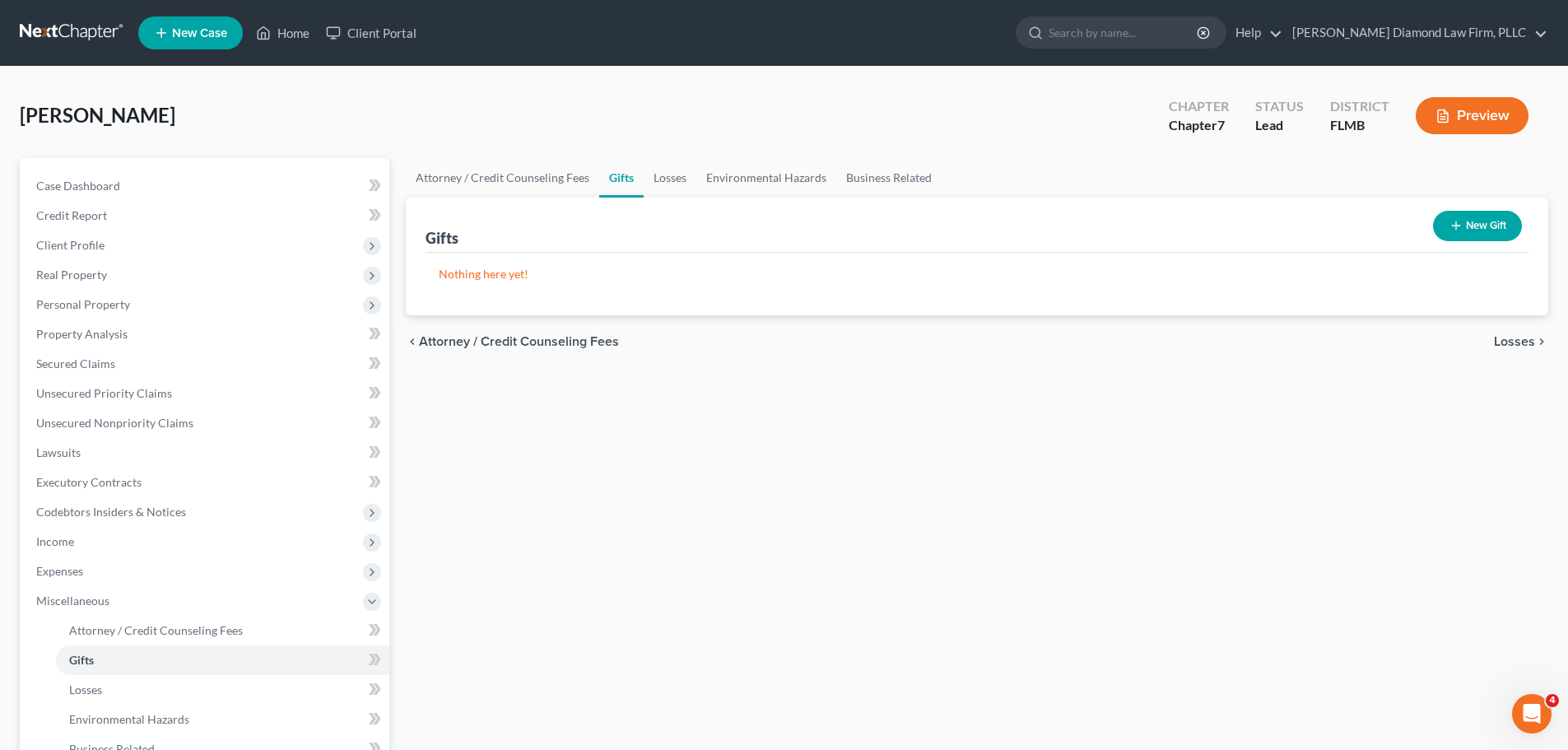
click at [1506, 219] on button "New Gift" at bounding box center [1477, 226] width 89 height 30
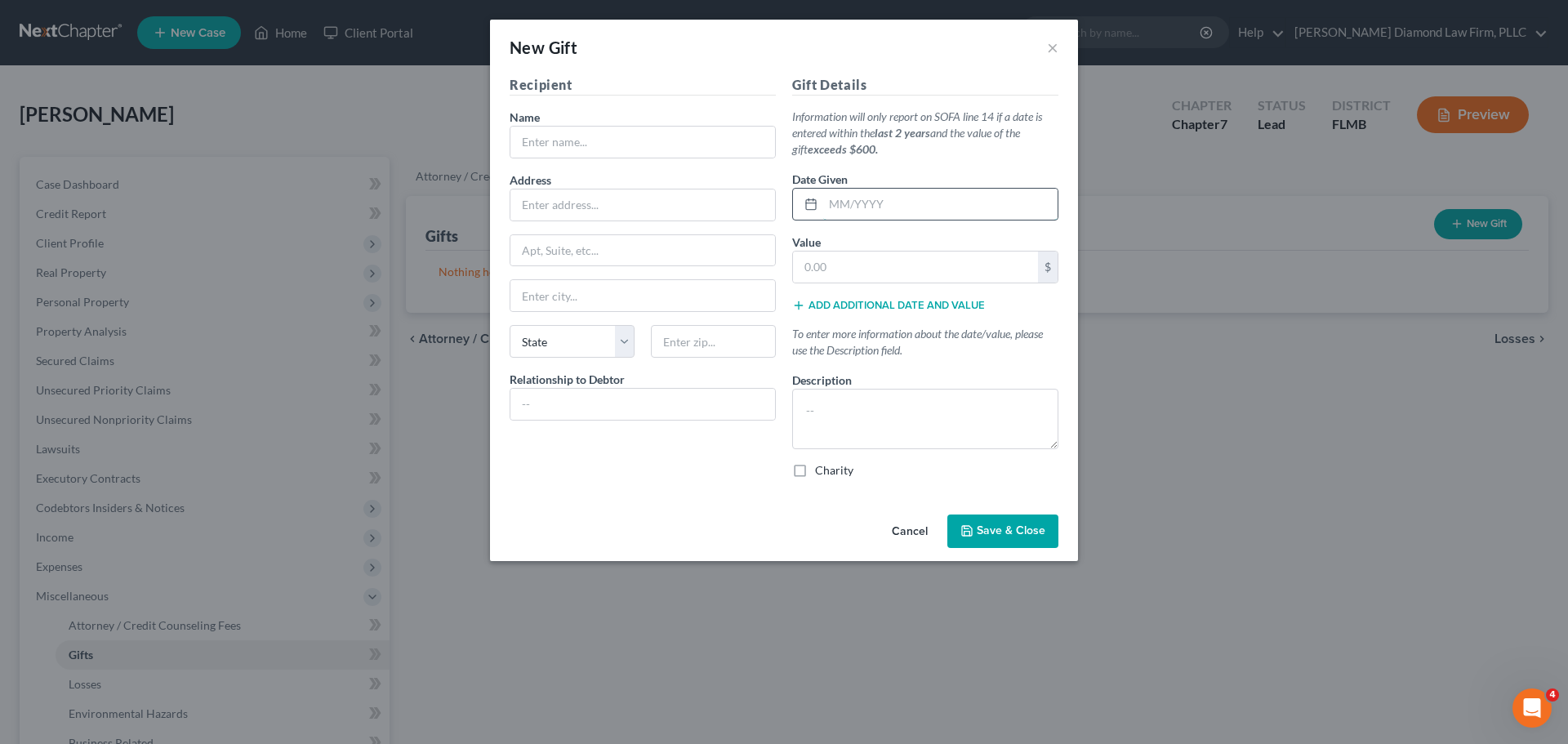
click at [926, 202] on input "text" at bounding box center [940, 204] width 235 height 31
click at [900, 188] on div at bounding box center [926, 204] width 266 height 33
click at [907, 221] on div "Gift Details Information will only report on SOFA line 14 if a date is entered …" at bounding box center [926, 283] width 283 height 417
click at [896, 212] on input "text" at bounding box center [940, 204] width 235 height 31
type input "07/2021"
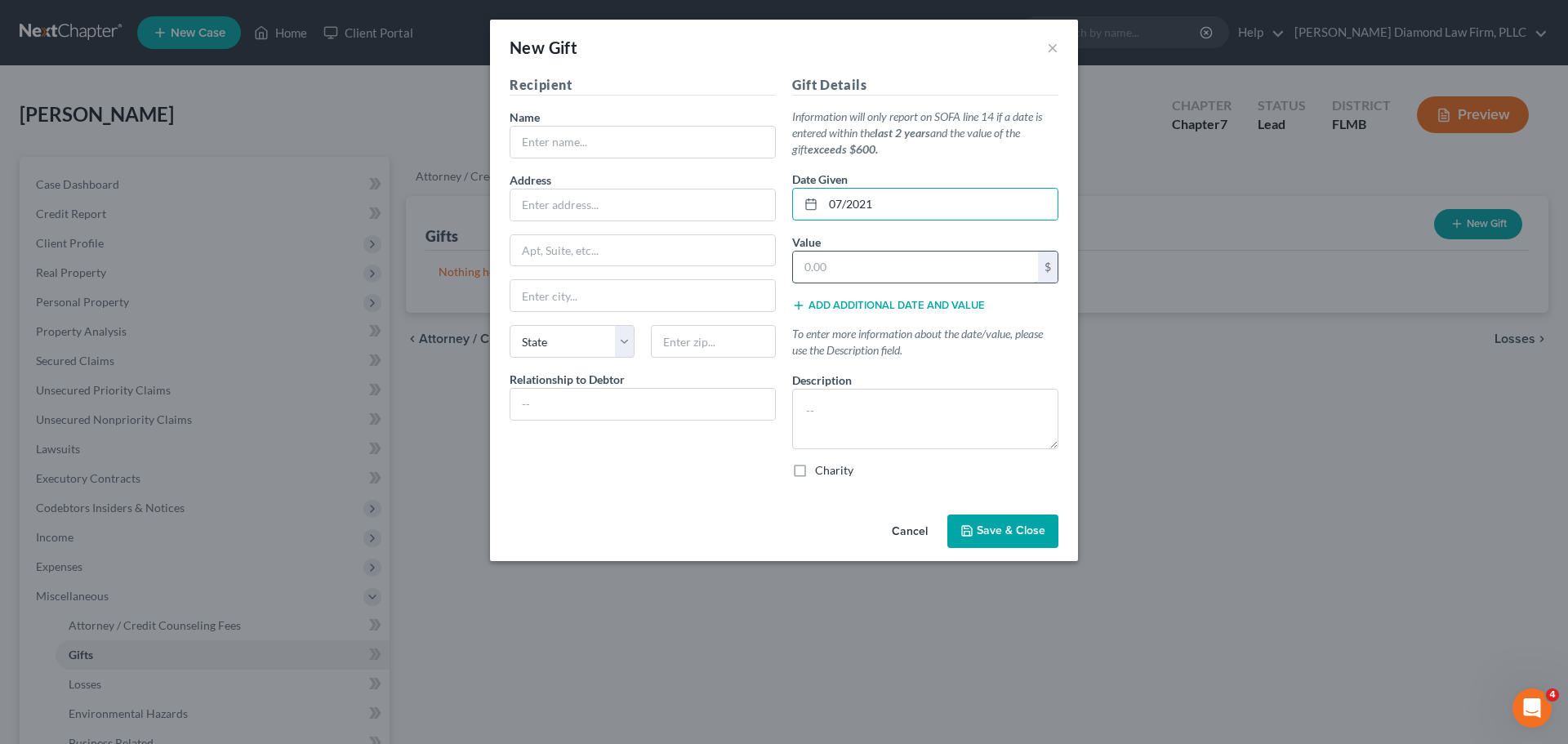
click at [855, 253] on input "text" at bounding box center [916, 267] width 245 height 31
click at [891, 416] on textarea at bounding box center [926, 419] width 266 height 60
click at [910, 399] on textarea "2013" at bounding box center [926, 419] width 266 height 60
type textarea "2013 Infinity"
click at [628, 149] on input "text" at bounding box center [643, 142] width 265 height 31
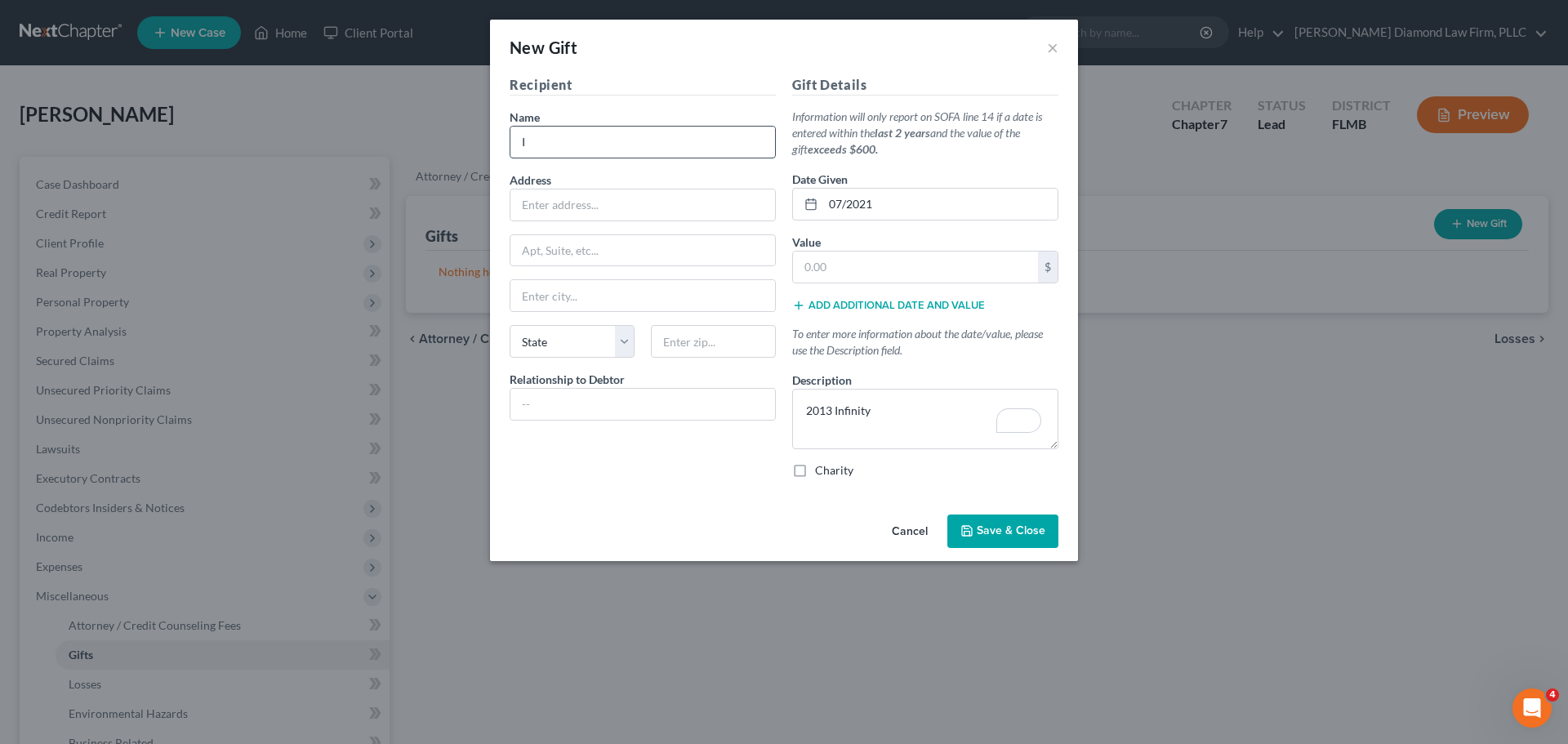
click at [625, 148] on input "I" at bounding box center [643, 142] width 265 height 31
type input "Issac Henderson"
type input "9411 N 15th St"
type input "Tampa"
select select "9"
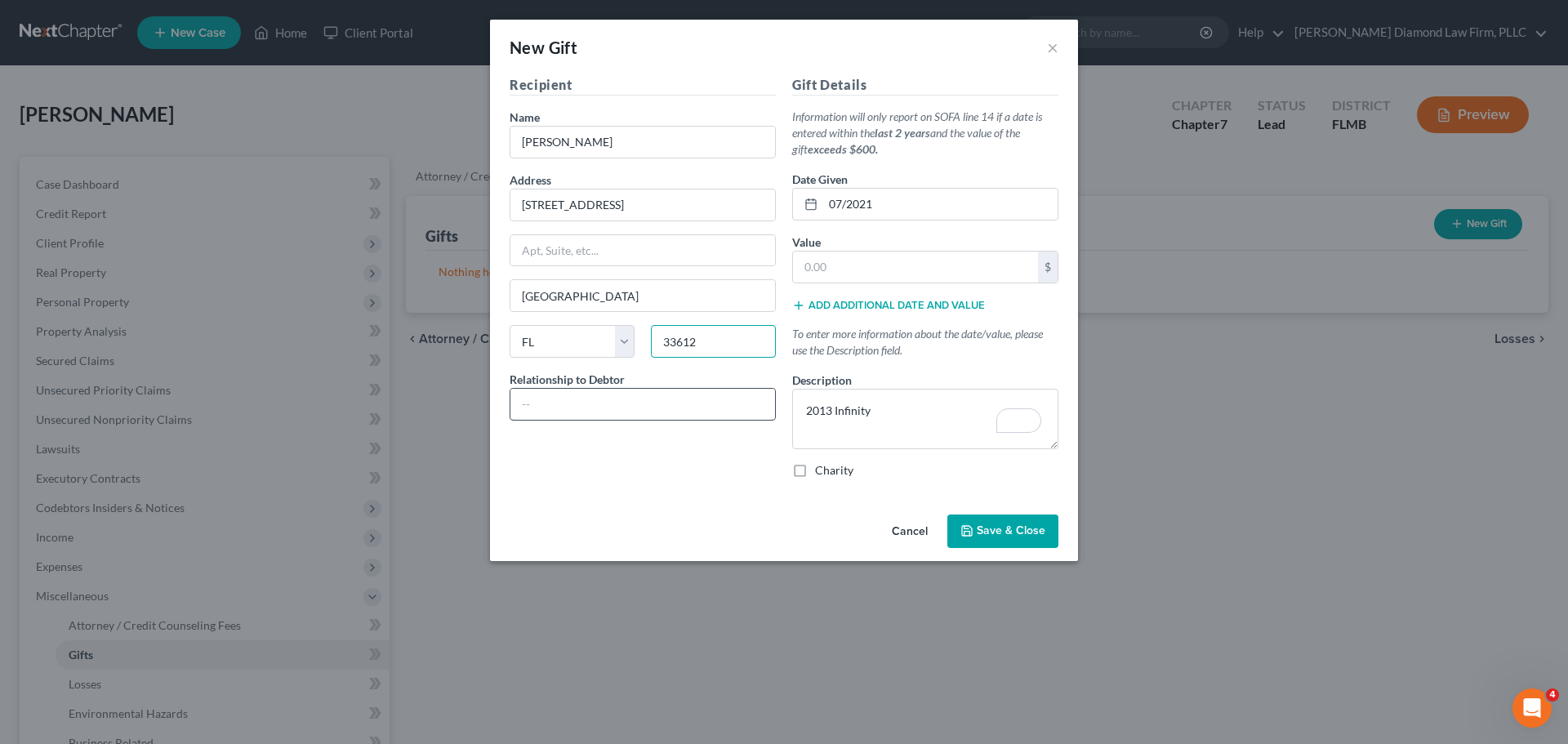
type input "33612"
click at [604, 393] on input "text" at bounding box center [643, 404] width 265 height 31
type input "Son"
click at [999, 533] on span "Save & Close" at bounding box center [1012, 531] width 69 height 14
click at [923, 418] on textarea "2013 Infinity" at bounding box center [926, 419] width 266 height 60
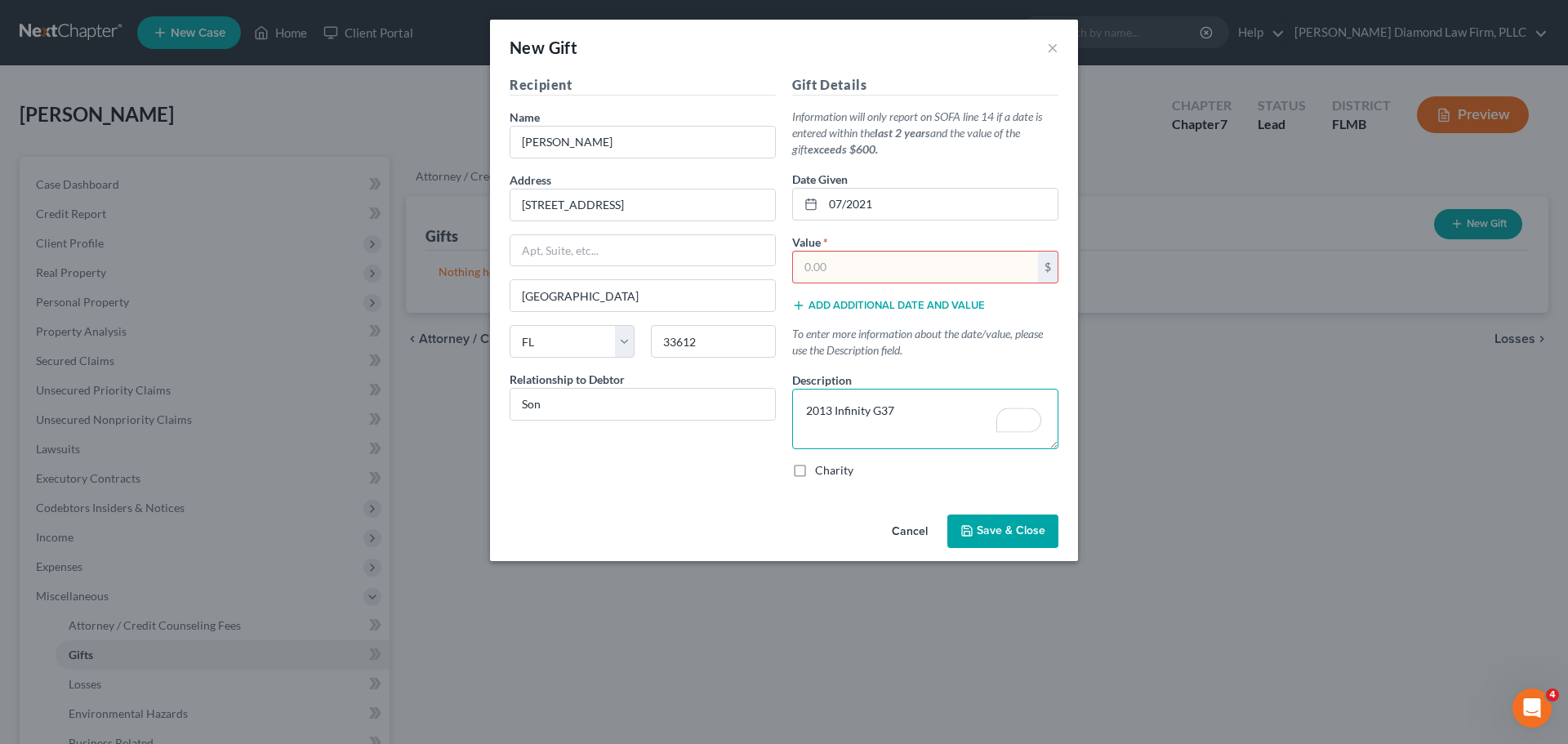
type textarea "2013 Infinity G37"
click at [868, 273] on input "text" at bounding box center [916, 267] width 245 height 31
type input "37,350"
click at [1000, 536] on span "Save & Close" at bounding box center [1012, 531] width 69 height 14
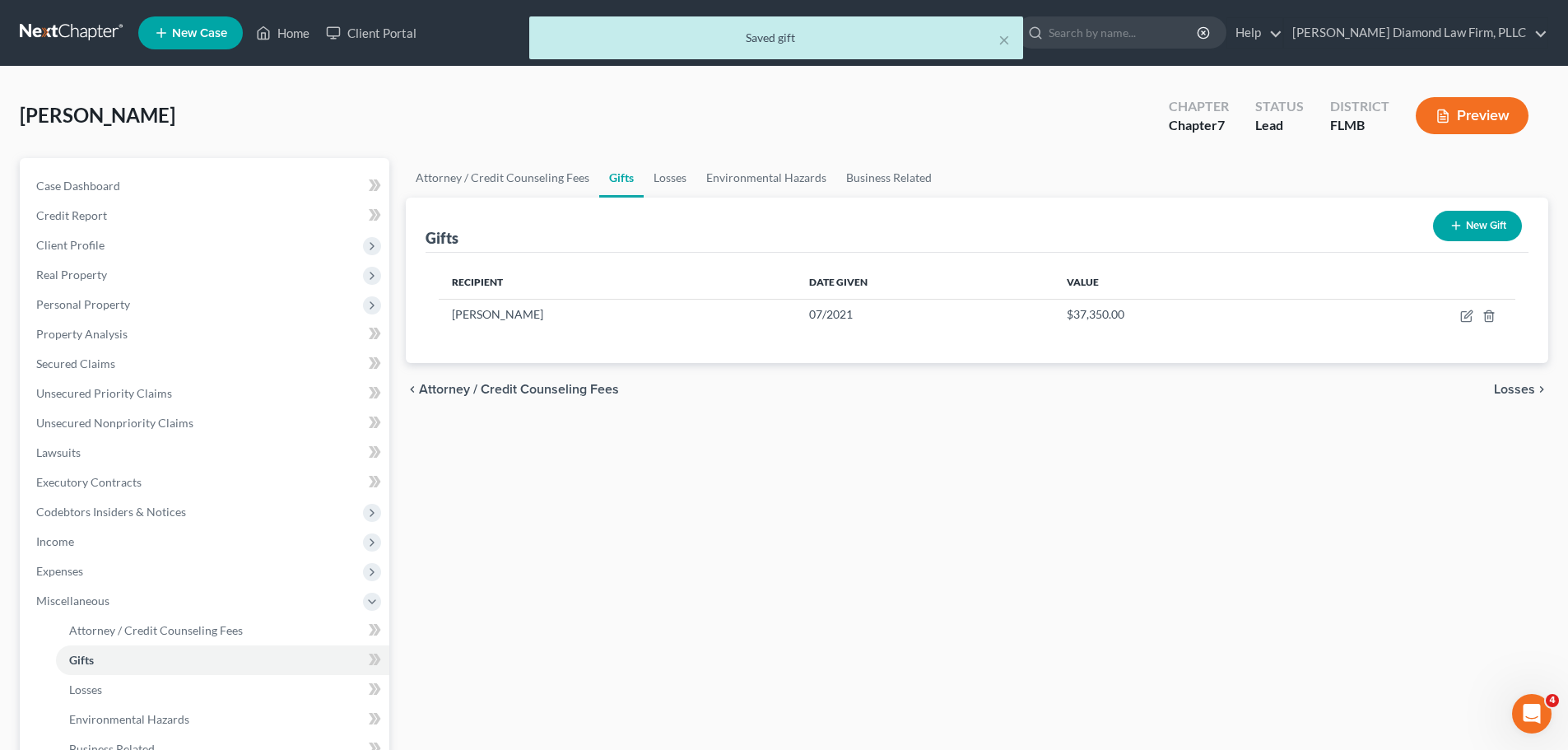
click at [64, 36] on div "× Saved gift" at bounding box center [776, 42] width 1568 height 51
click at [58, 27] on div "× Saved gift" at bounding box center [776, 42] width 1568 height 51
click at [1001, 39] on button "×" at bounding box center [1005, 40] width 12 height 20
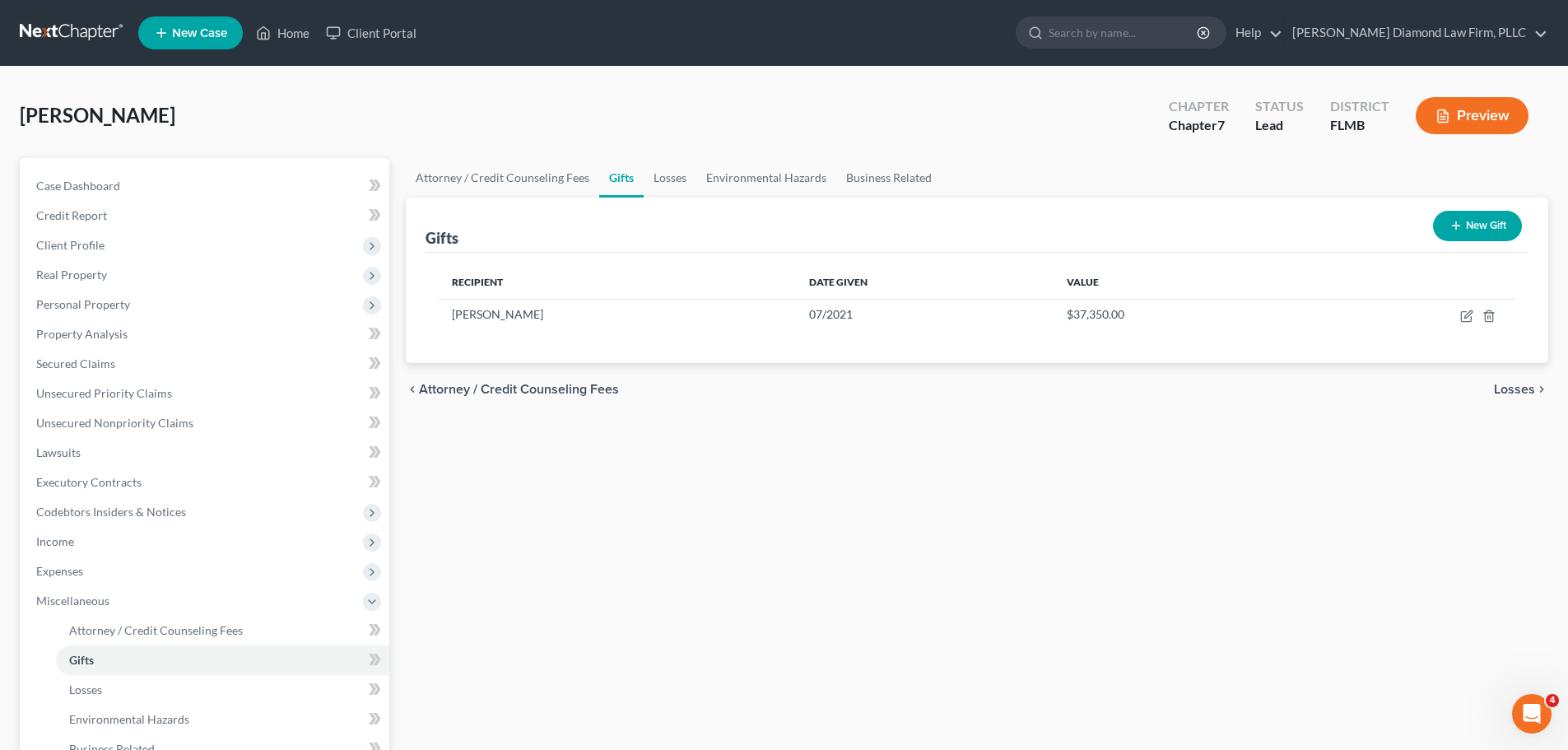
click at [63, 18] on link at bounding box center [72, 33] width 105 height 30
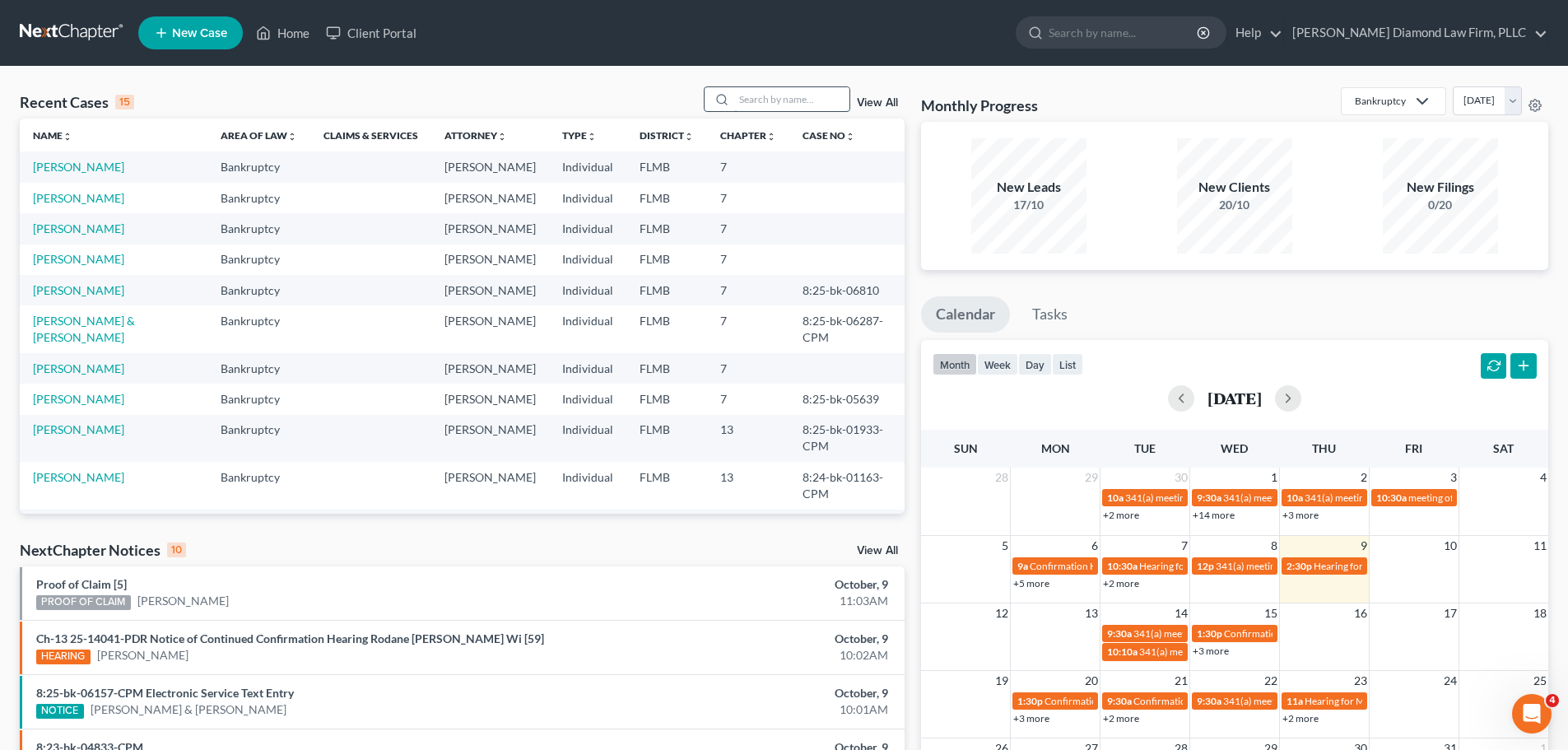
click at [772, 98] on input "search" at bounding box center [792, 99] width 115 height 24
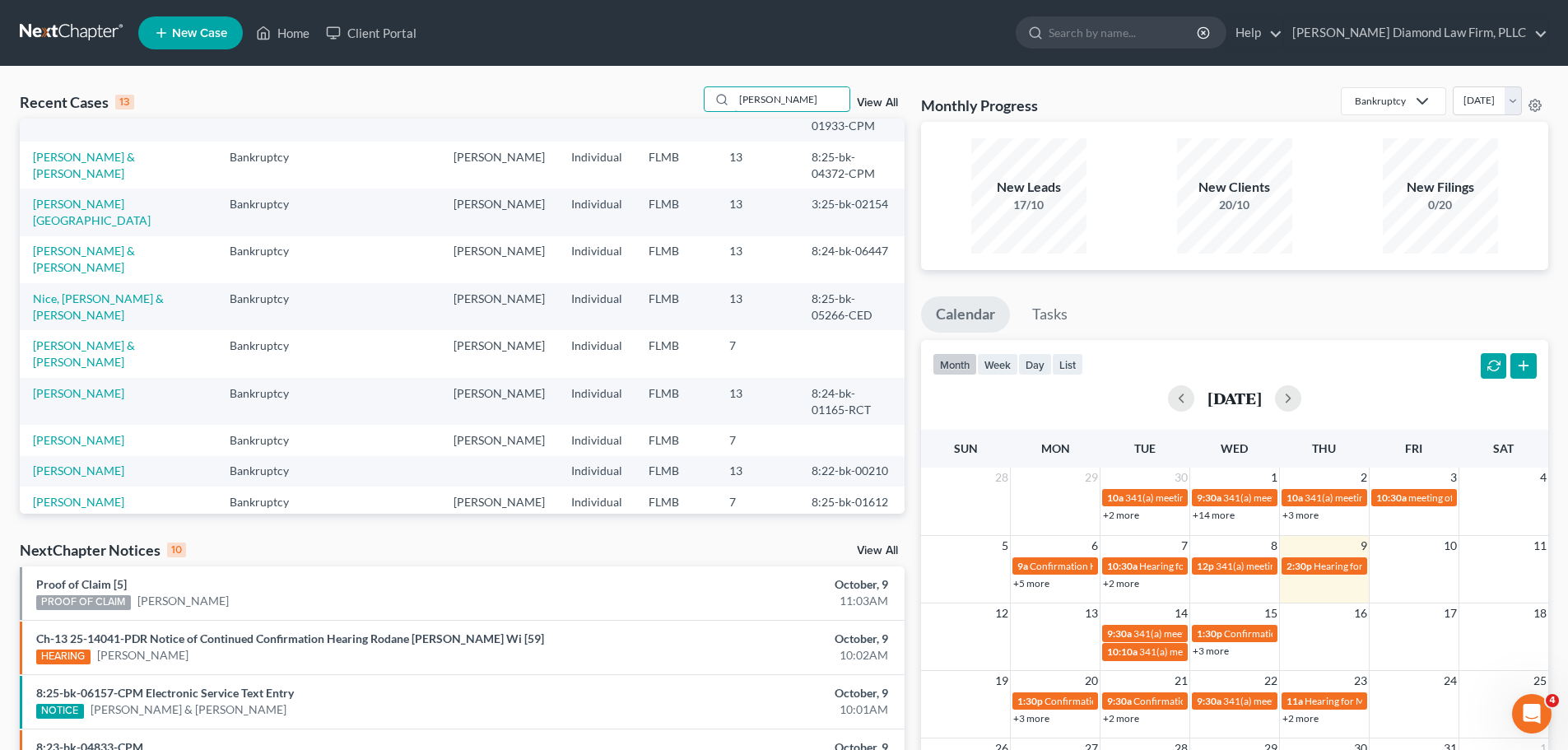
scroll to position [82, 0]
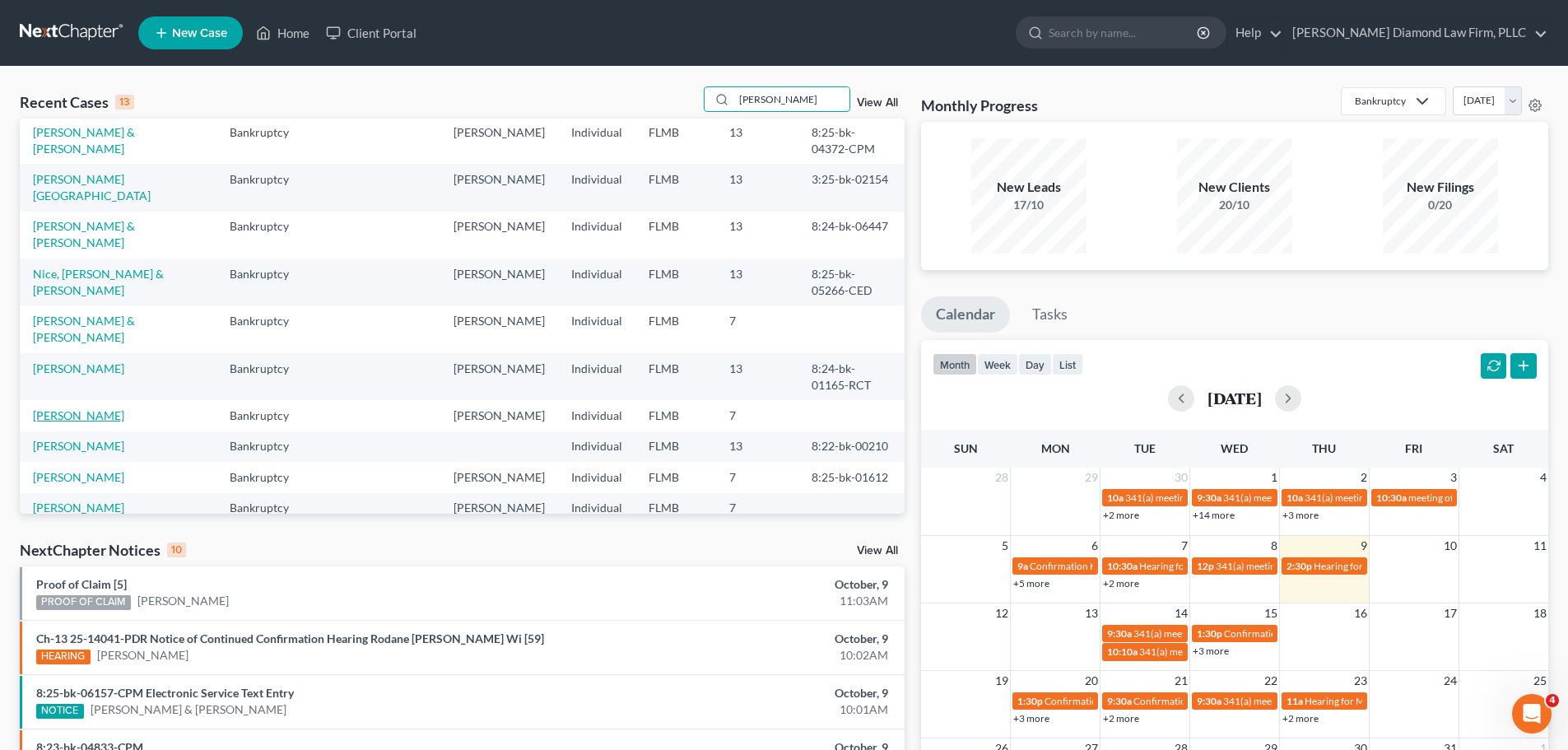
type input "lynn"
click at [82, 410] on link "Alvarez, Lynn" at bounding box center [78, 415] width 91 height 14
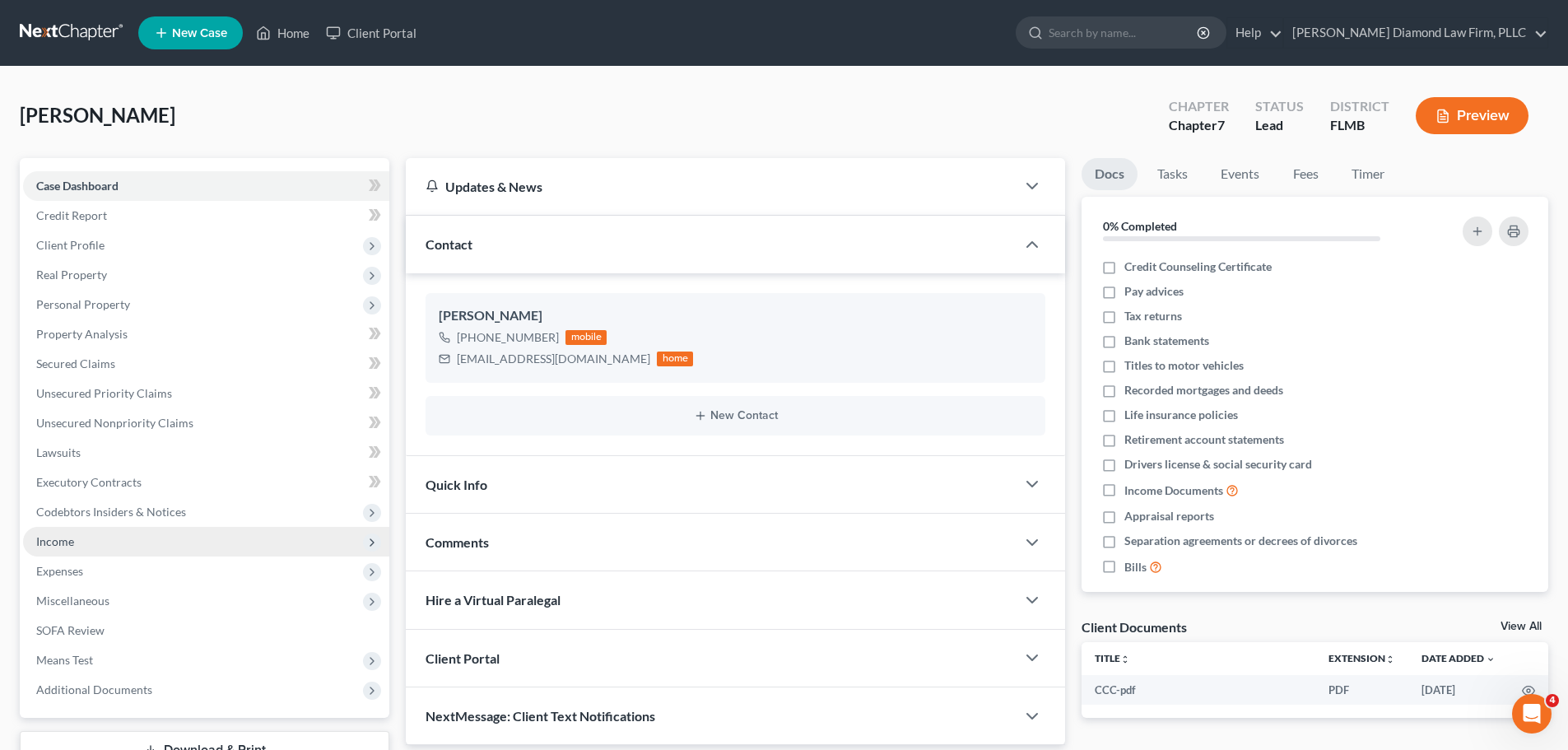
click at [107, 536] on span "Income" at bounding box center [206, 542] width 366 height 30
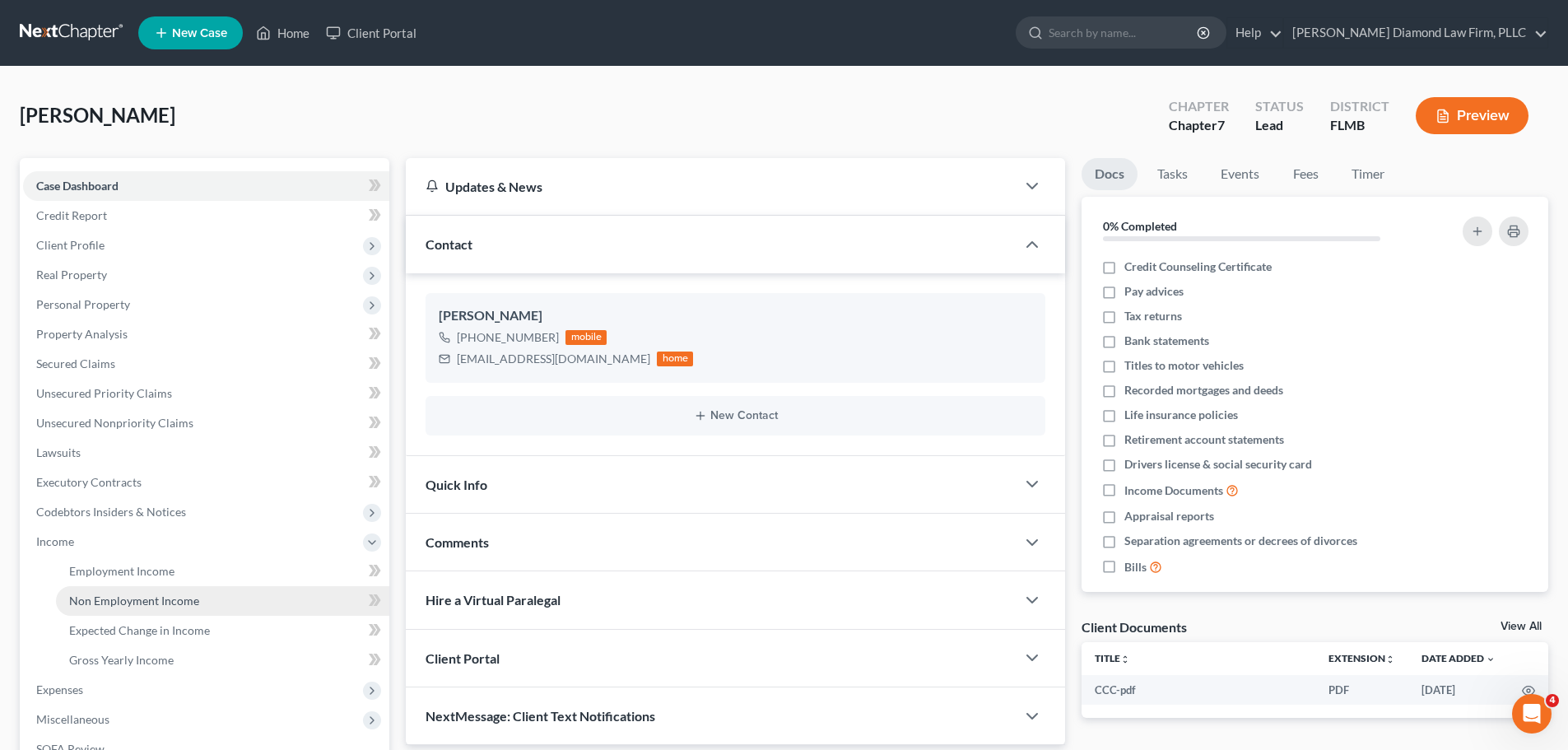
click at [100, 595] on span "Non Employment Income" at bounding box center [134, 600] width 130 height 14
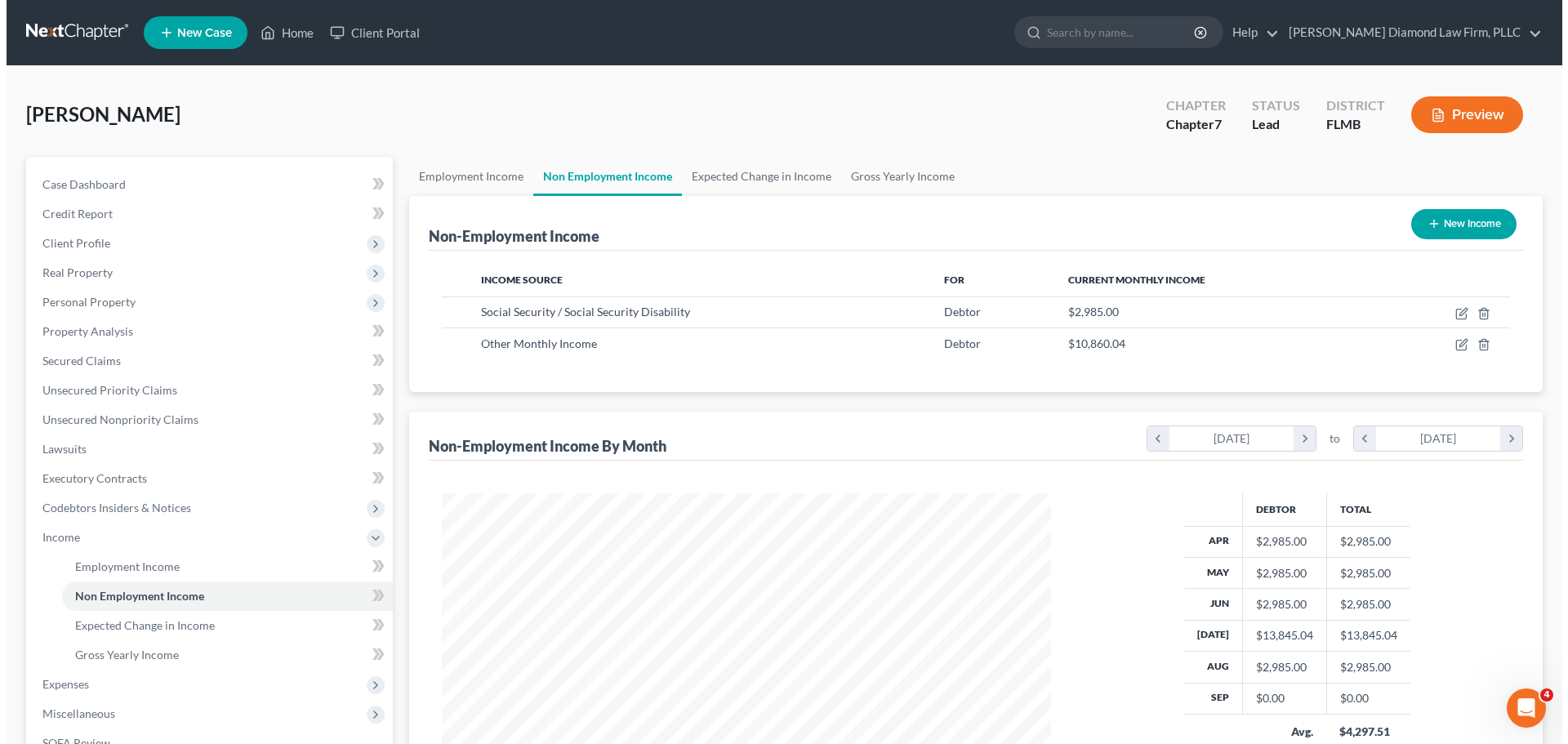
scroll to position [82, 0]
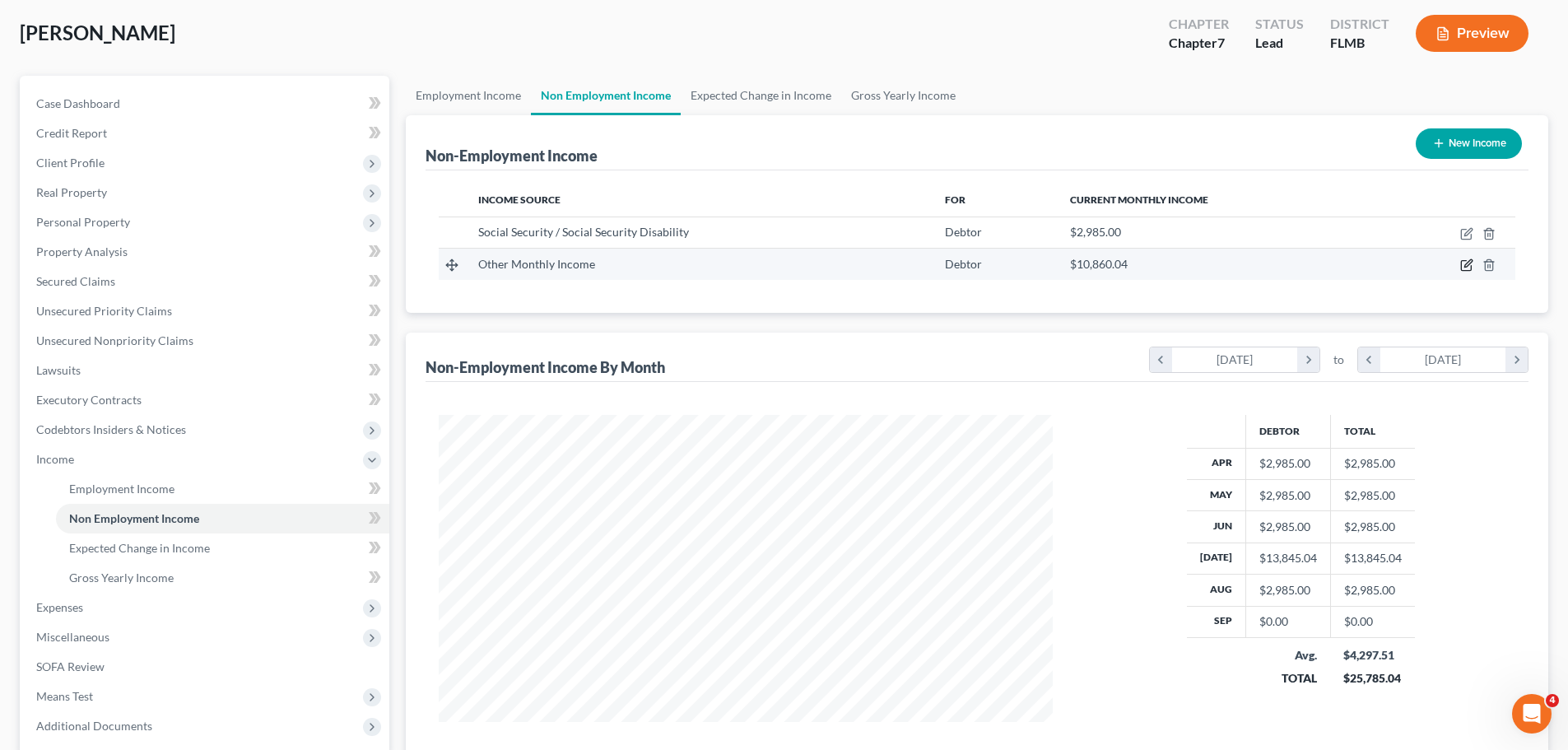
click at [1468, 264] on icon "button" at bounding box center [1467, 265] width 13 height 13
select select "13"
select select "0"
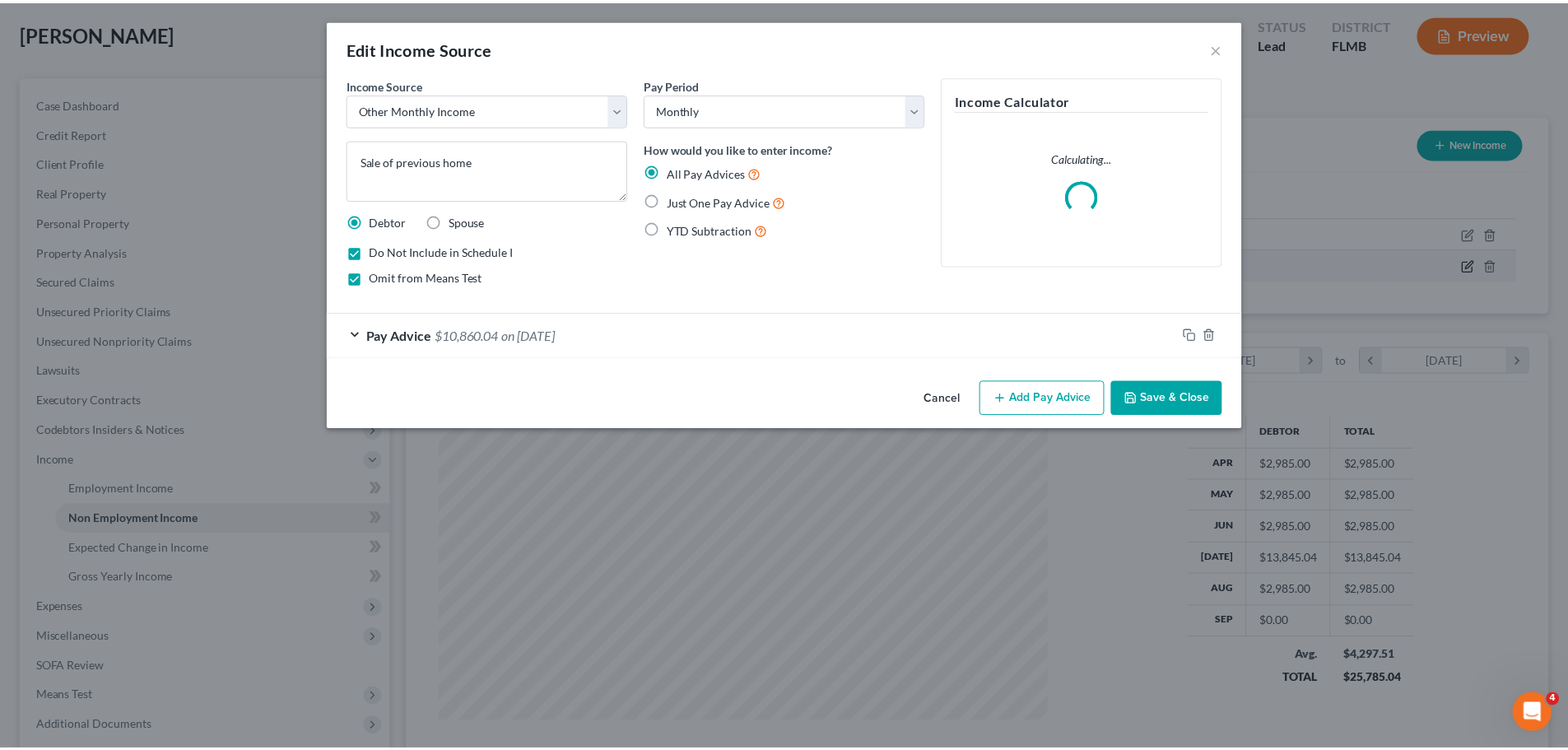
scroll to position [310, 653]
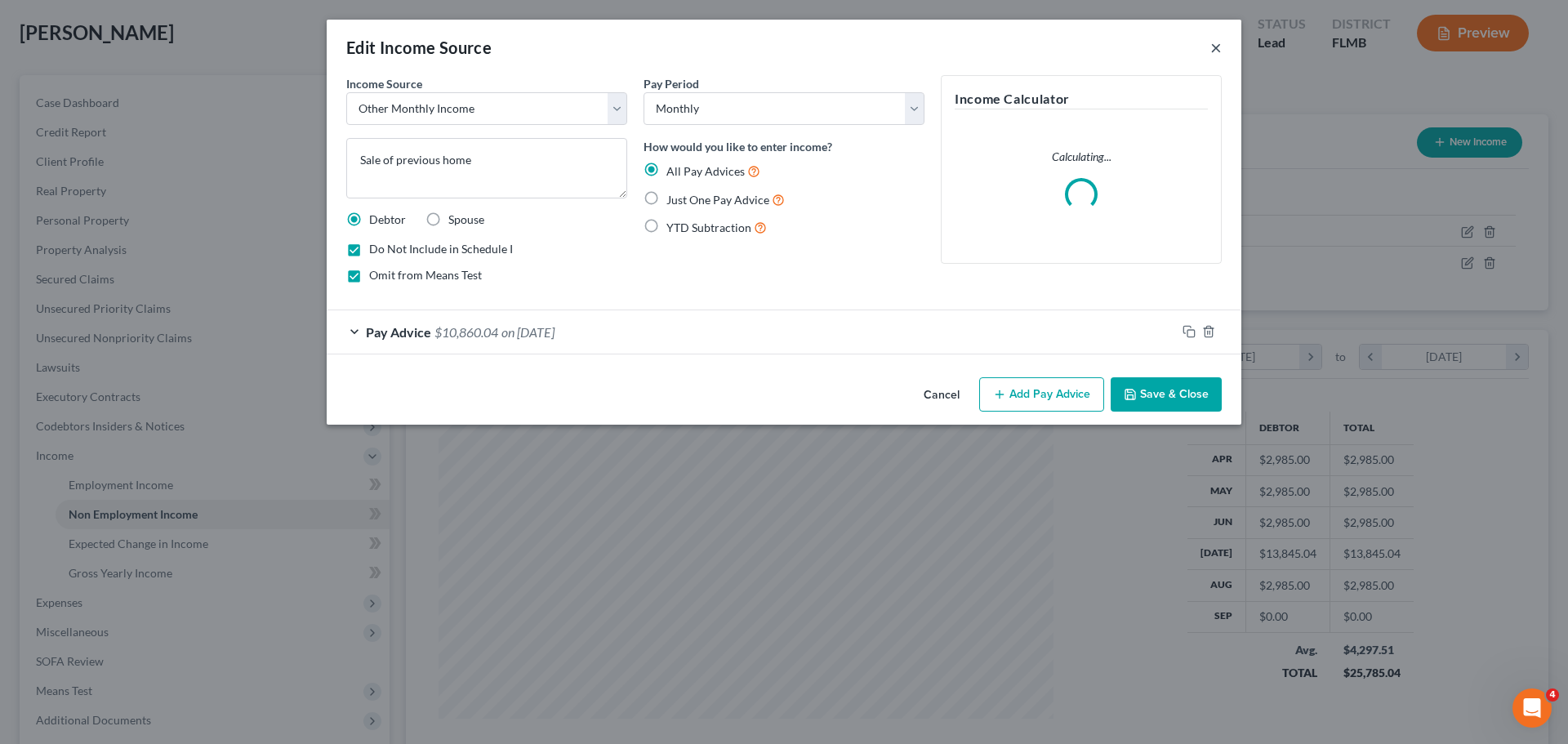
click at [1214, 47] on button "×" at bounding box center [1216, 47] width 11 height 20
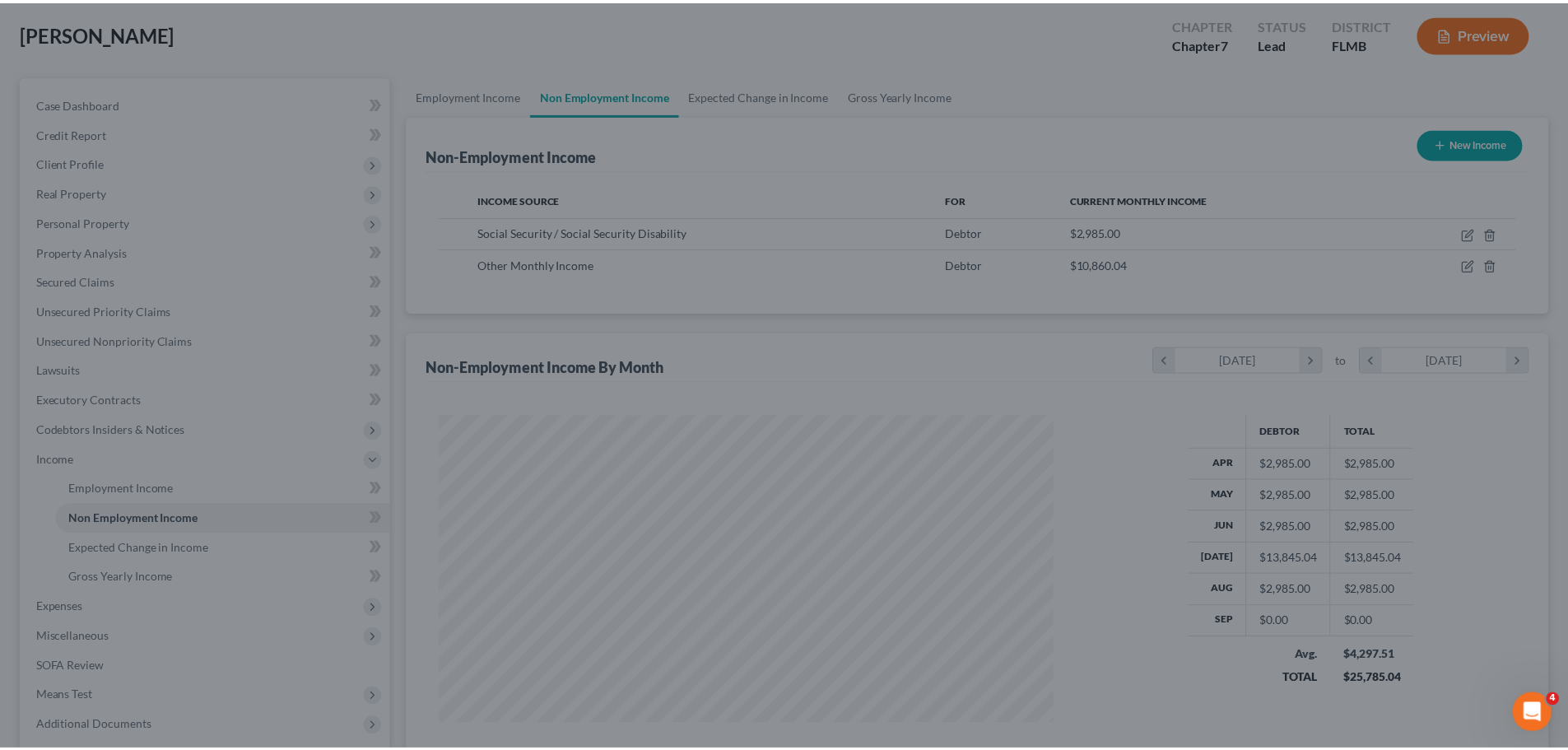
scroll to position [822641, 822559]
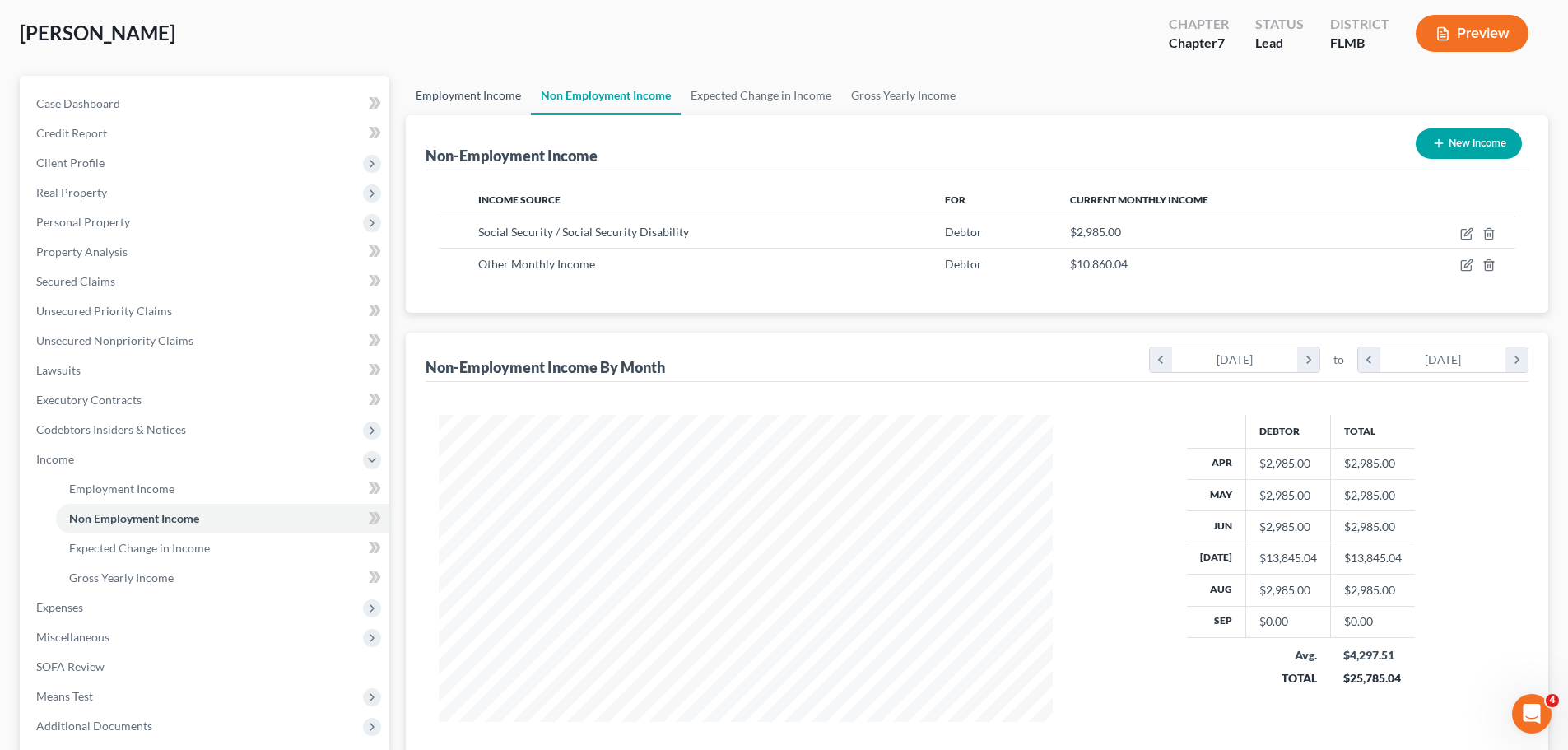
click at [426, 100] on link "Employment Income" at bounding box center [469, 95] width 125 height 40
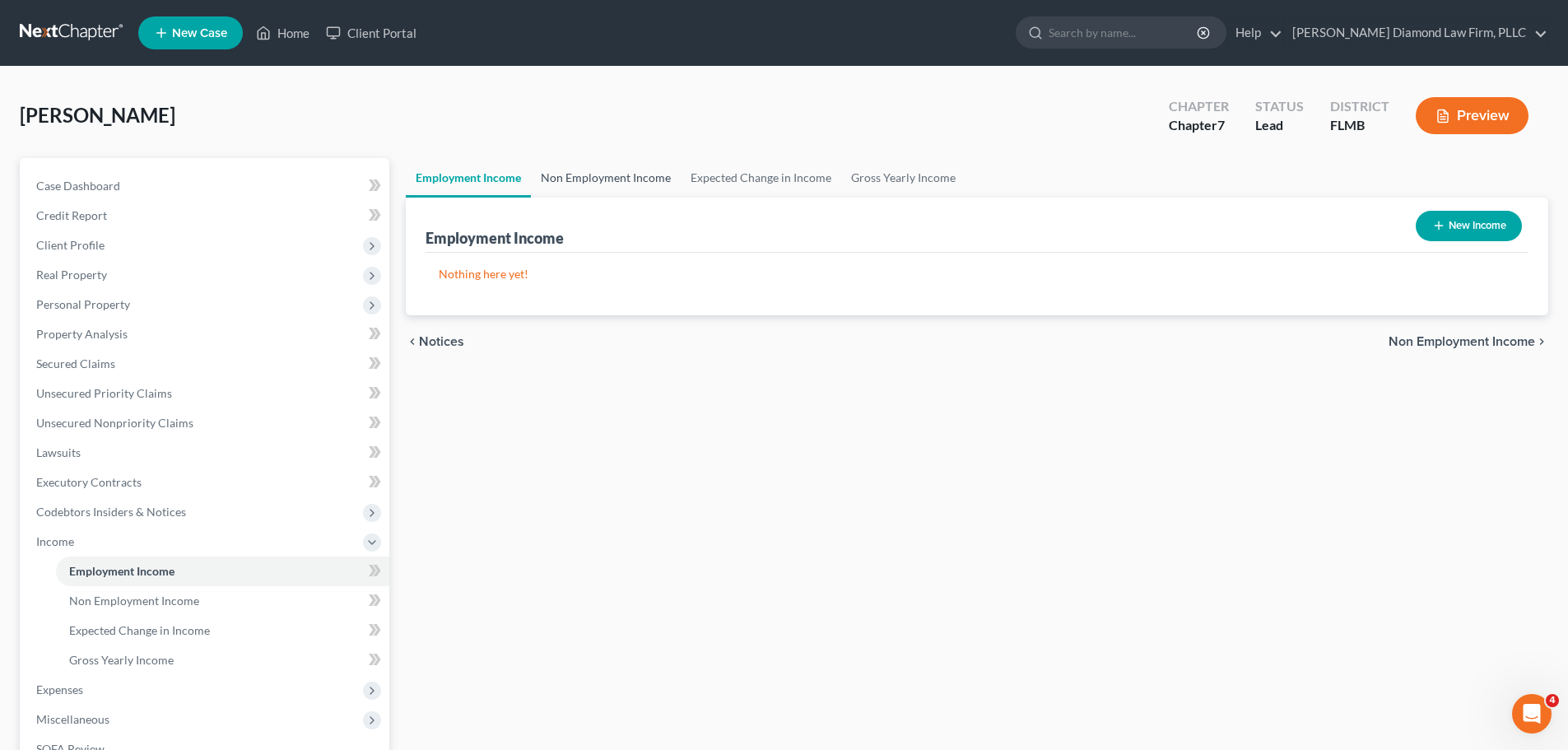
click at [617, 173] on link "Non Employment Income" at bounding box center [606, 178] width 150 height 40
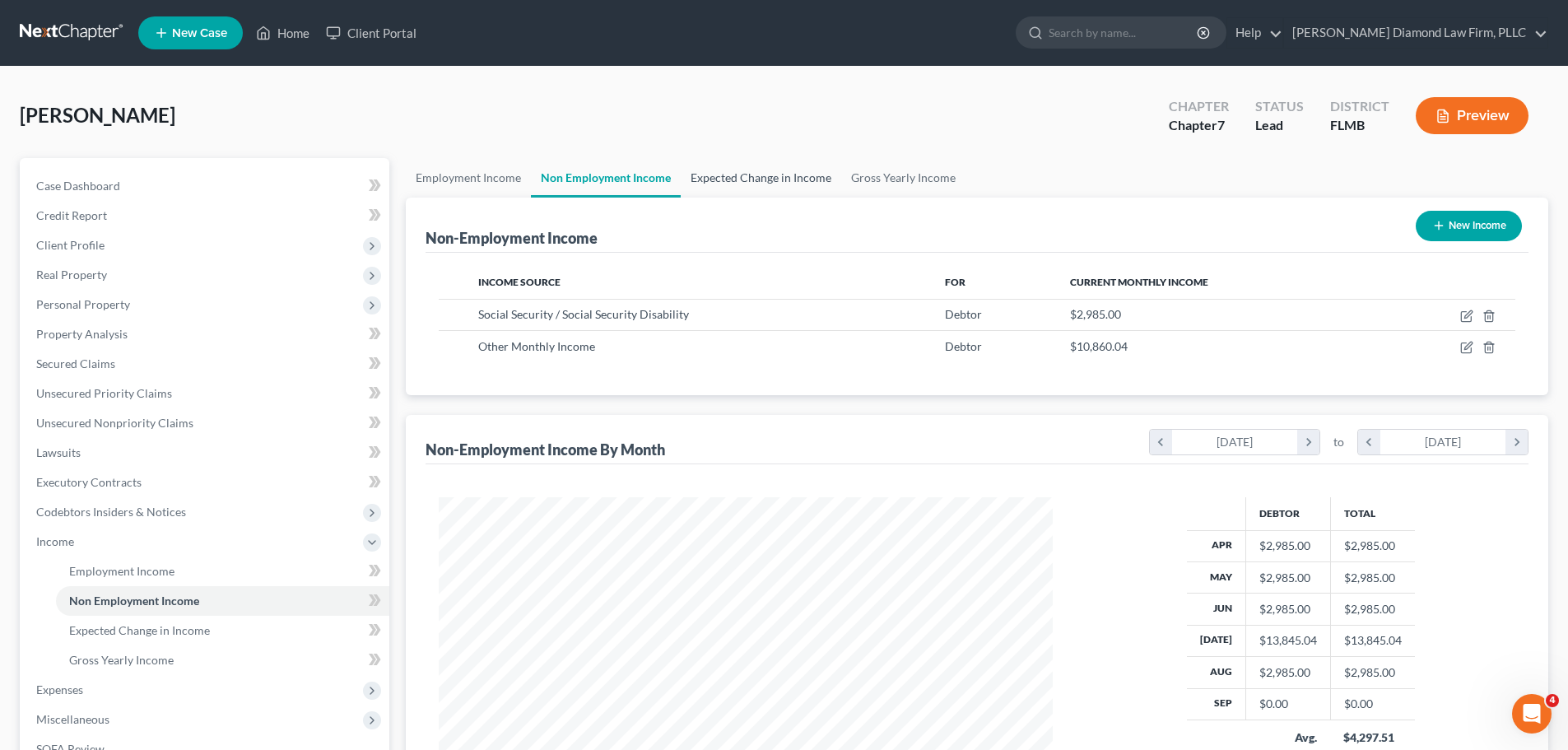
scroll to position [307, 647]
click at [721, 182] on link "Expected Change in Income" at bounding box center [761, 178] width 161 height 40
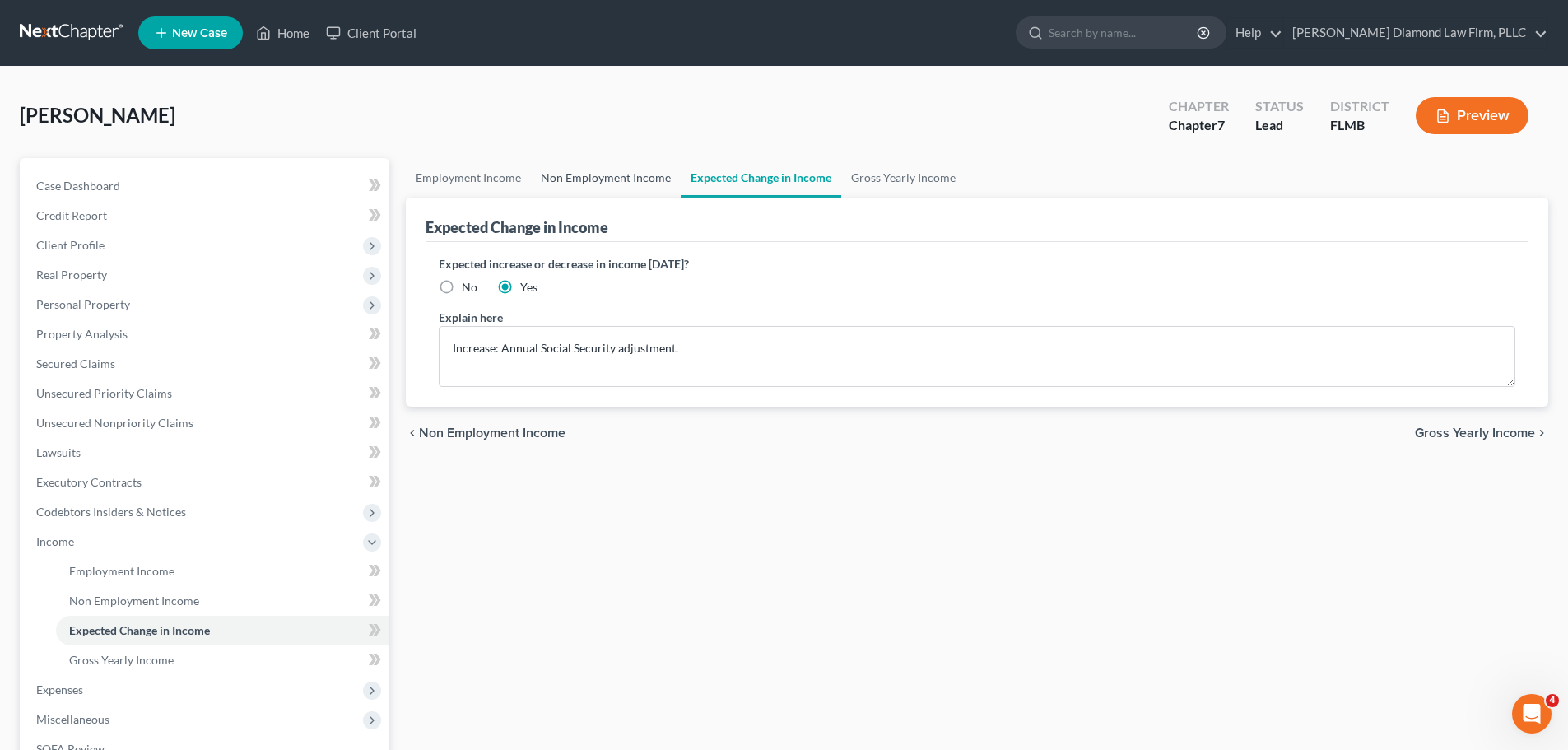
click at [637, 185] on link "Non Employment Income" at bounding box center [606, 178] width 150 height 40
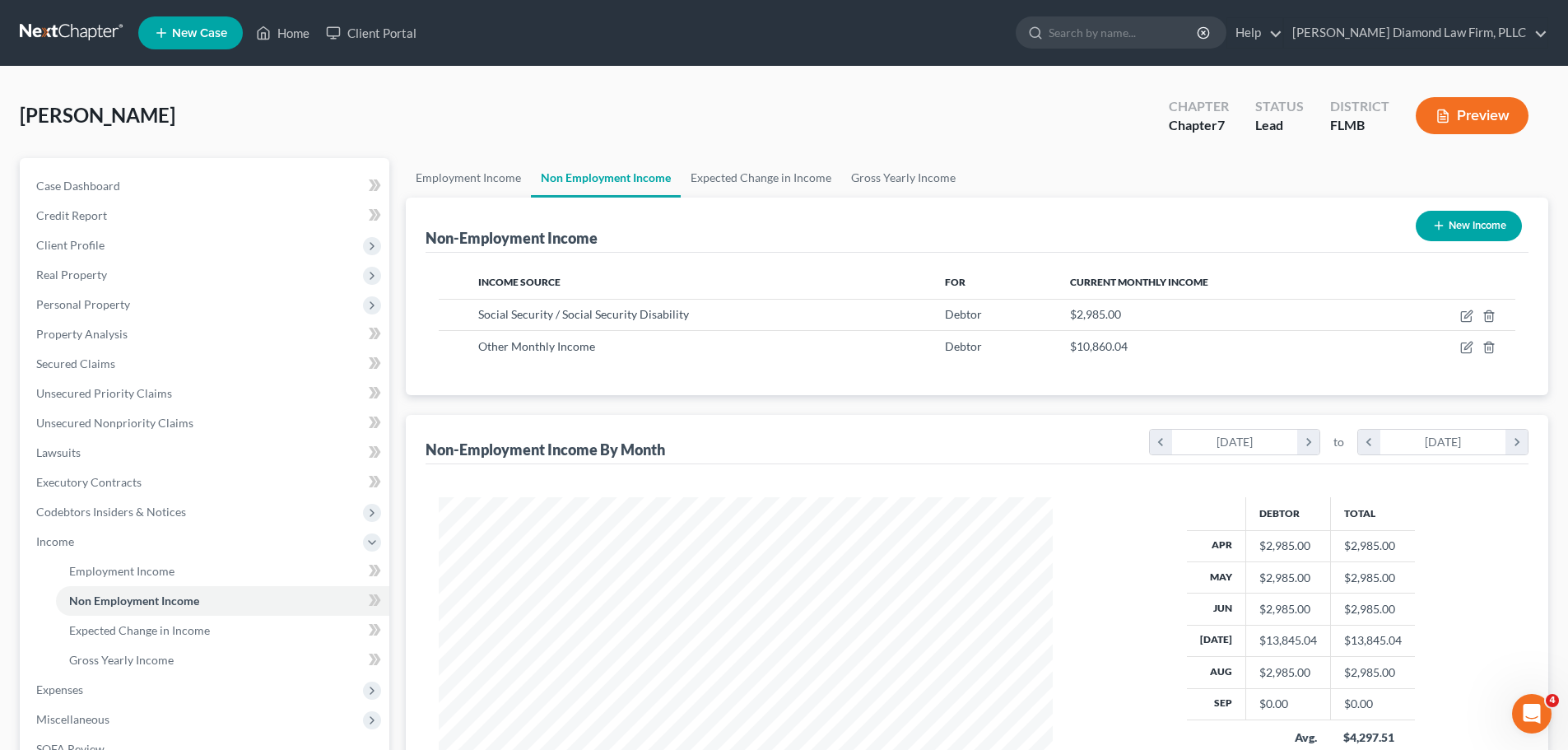
click at [80, 30] on link at bounding box center [72, 33] width 105 height 30
